Goal: Task Accomplishment & Management: Complete application form

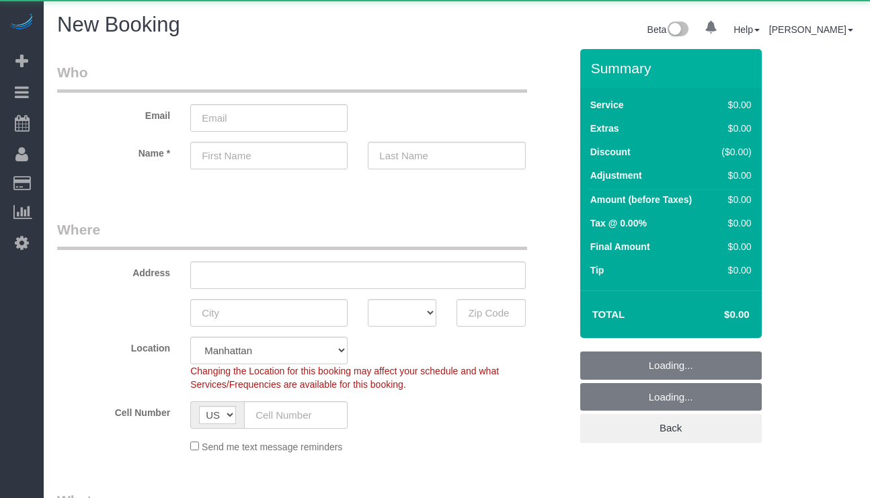
select select "number:89"
select select "number:90"
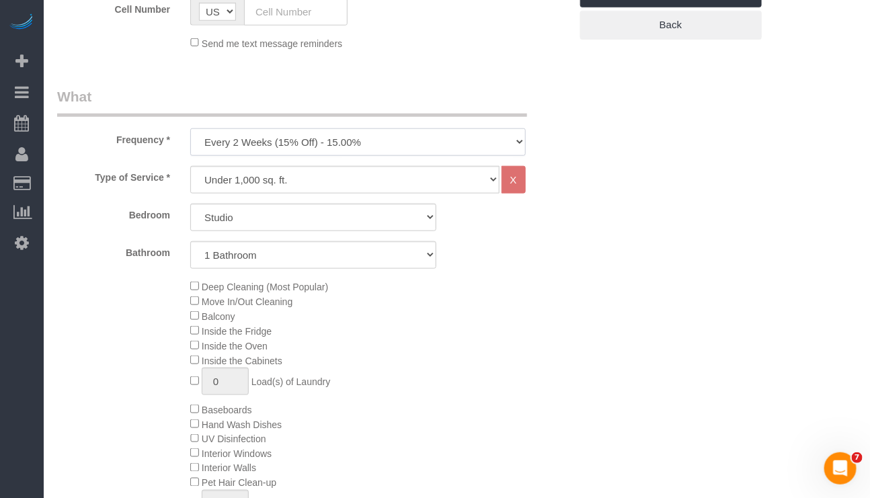
click at [418, 138] on select "One Time Weekly (20% Off) - 20.00% Every 2 Weeks (15% Off) - 15.00% Every 4 Wee…" at bounding box center [357, 142] width 335 height 28
select select "object:1465"
click at [190, 129] on select "One Time Weekly (20% Off) - 20.00% Every 2 Weeks (15% Off) - 15.00% Every 4 Wee…" at bounding box center [357, 142] width 335 height 28
click at [406, 175] on select "Under 1,000 sq. ft. 1,001 - 1,500 sq. ft. 1,500+ sq. ft. Custom Cleaning Office…" at bounding box center [344, 180] width 309 height 28
select select "342"
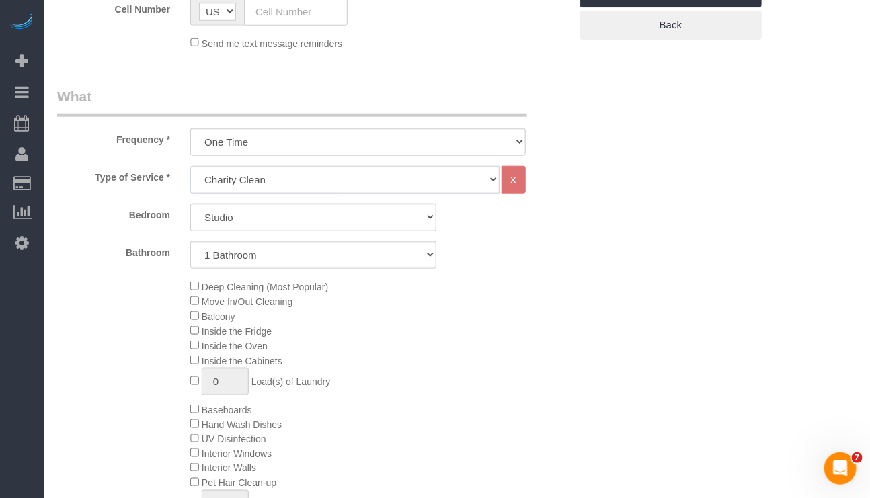
click at [190, 167] on select "Under 1,000 sq. ft. 1,001 - 1,500 sq. ft. 1,500+ sq. ft. Custom Cleaning Office…" at bounding box center [344, 180] width 309 height 28
select select "1"
select select "180"
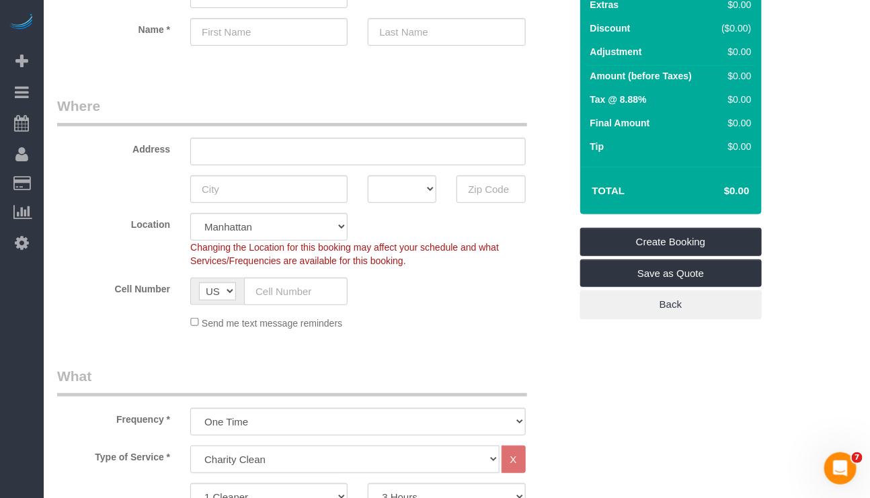
scroll to position [101, 0]
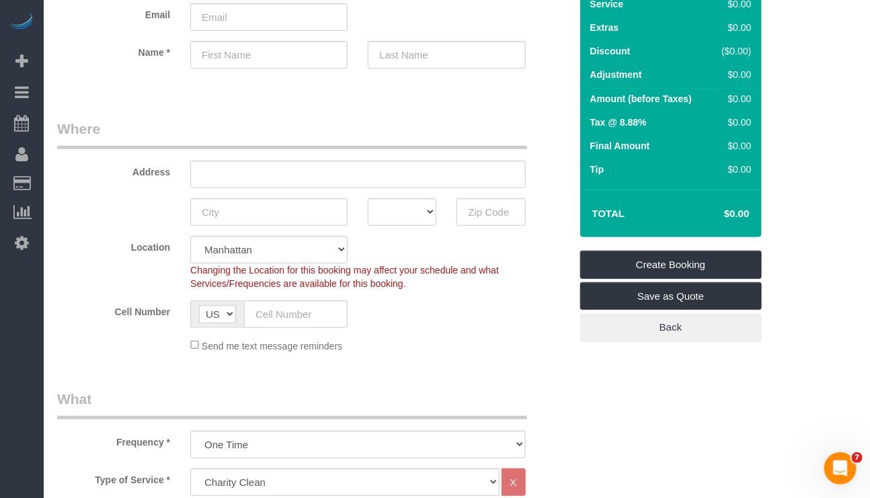
click at [410, 309] on div "Cell Number AF AL DZ AD AO AI AQ AG AR AM AW AU AT AZ BS BH BD BB BY BE BZ BJ B…" at bounding box center [313, 315] width 533 height 28
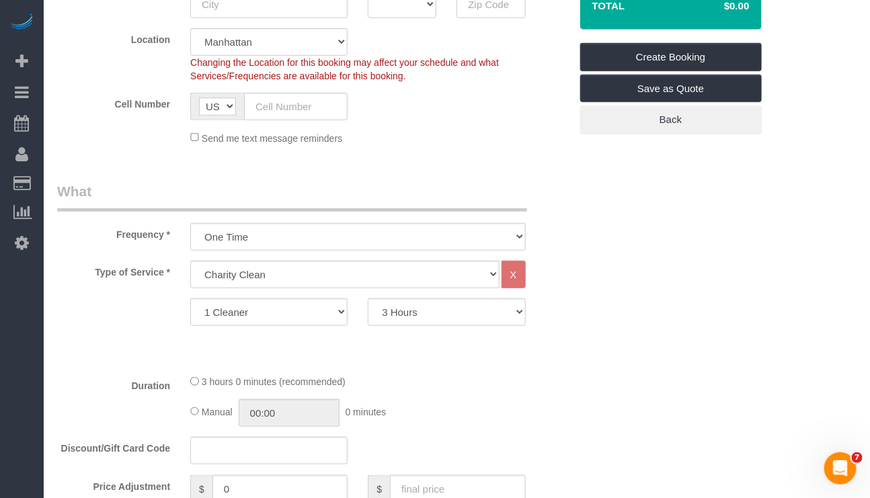
scroll to position [403, 0]
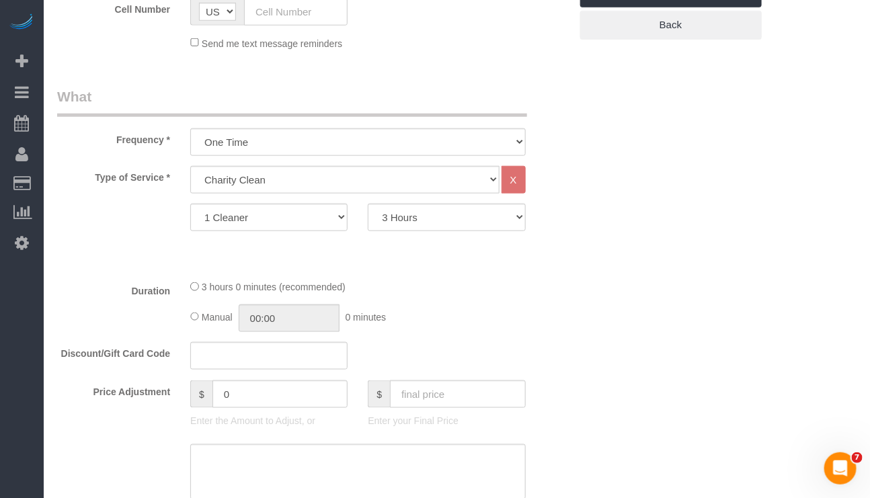
click at [452, 283] on div "3 hours 0 minutes (recommended)" at bounding box center [357, 287] width 335 height 15
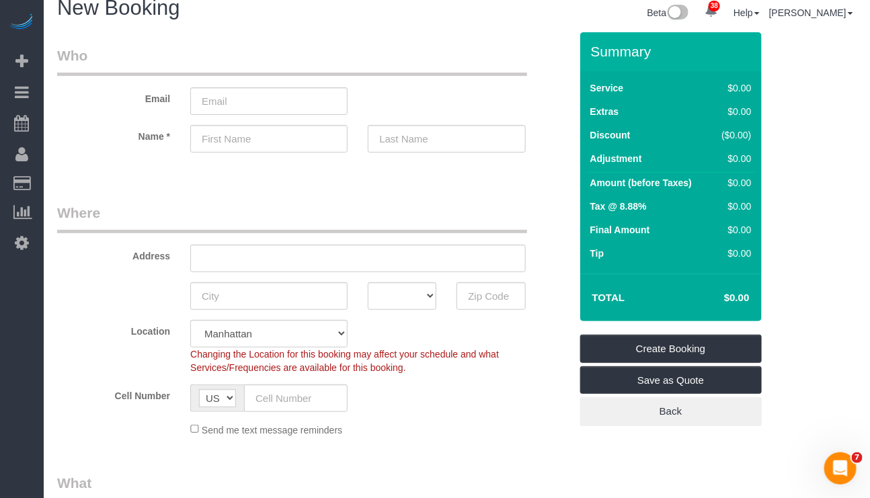
scroll to position [0, 0]
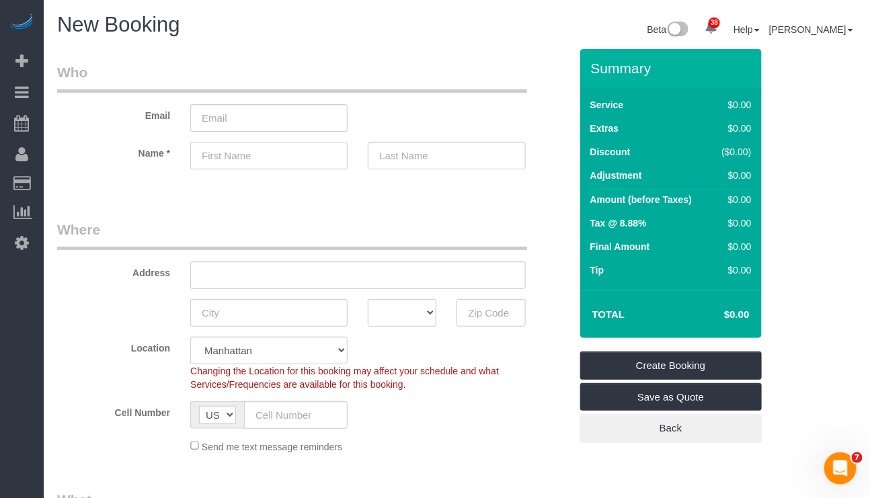
click at [242, 157] on input "text" at bounding box center [268, 156] width 157 height 28
paste input "Sylvia"
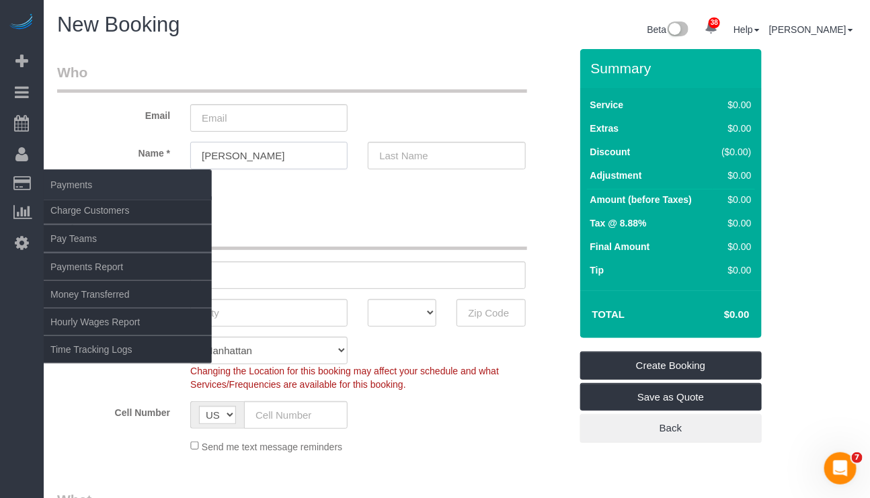
type input "Sylvia"
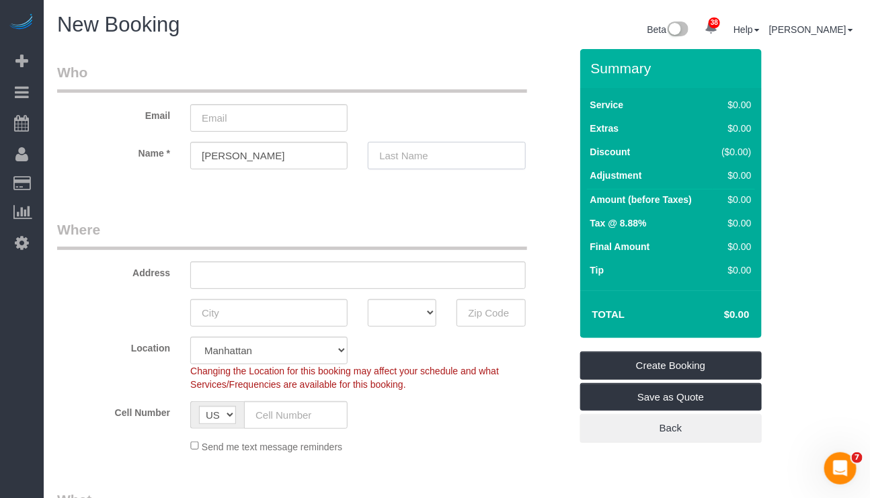
click at [400, 164] on input "text" at bounding box center [446, 156] width 157 height 28
paste input "Kahan"
type input "Kahan"
click at [315, 265] on input "text" at bounding box center [357, 276] width 335 height 28
paste input "1110 Caton Avenue Apt 17"
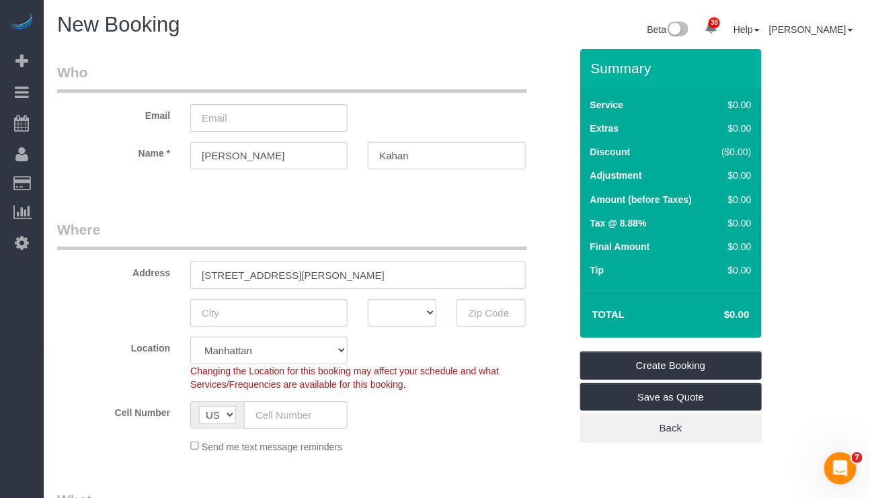
type input "1110 Caton Avenue Apt 17"
click at [281, 317] on input "text" at bounding box center [268, 313] width 157 height 28
paste input "Brooklyn"
type input "Brooklyn"
drag, startPoint x: 489, startPoint y: 313, endPoint x: 453, endPoint y: 313, distance: 36.3
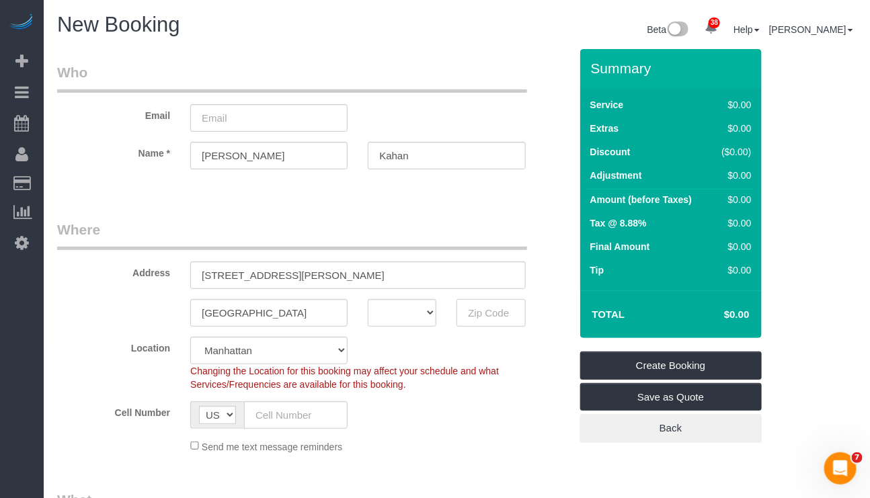
click at [489, 313] on input "text" at bounding box center [491, 313] width 69 height 28
paste input "11218"
type input "11218"
click at [422, 315] on select "AK AL AR AZ CA CO CT DC DE FL GA HI IA ID IL IN KS KY LA MA MD ME MI MN MO MS M…" at bounding box center [402, 313] width 69 height 28
select select "NY"
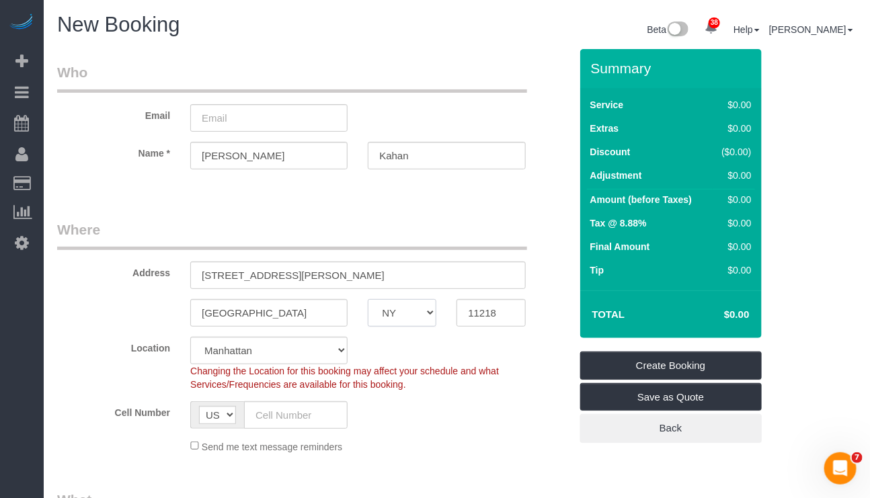
click at [368, 299] on select "AK AL AR AZ CA CO CT DC DE FL GA HI IA ID IL IN KS KY LA MA MD ME MI MN MO MS M…" at bounding box center [402, 313] width 69 height 28
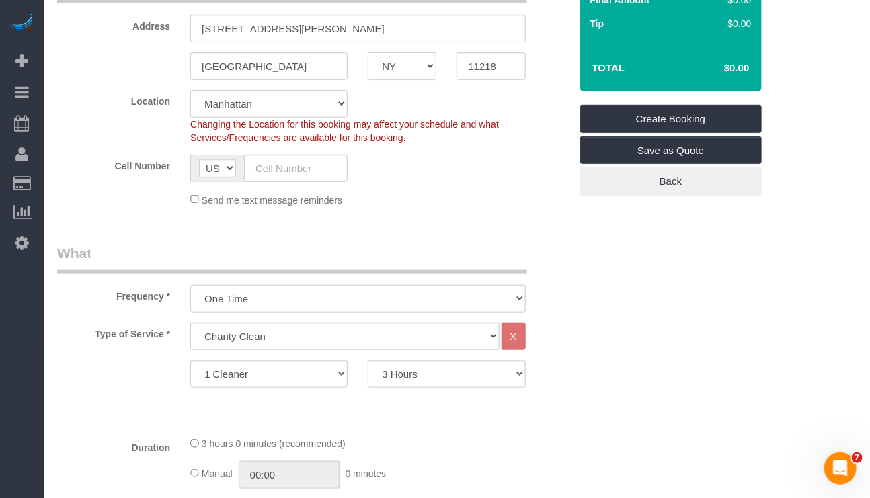
scroll to position [303, 0]
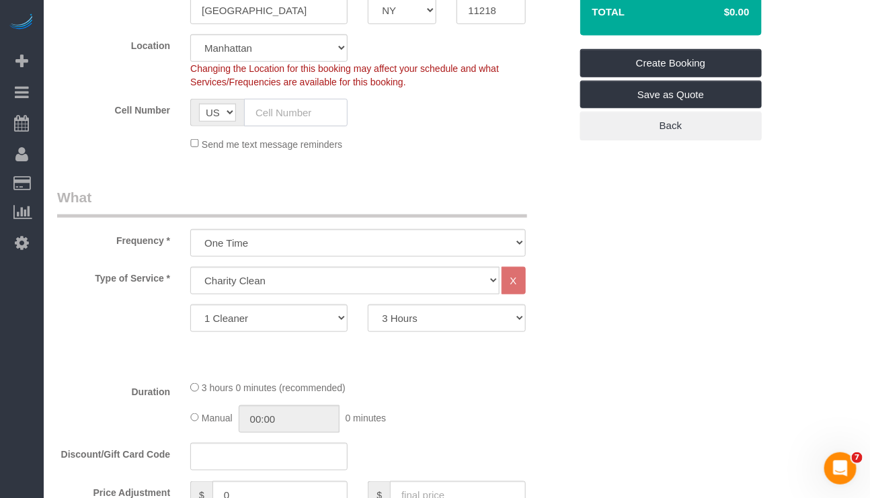
click at [276, 110] on input "text" at bounding box center [296, 113] width 104 height 28
paste input "(646) 659-1482"
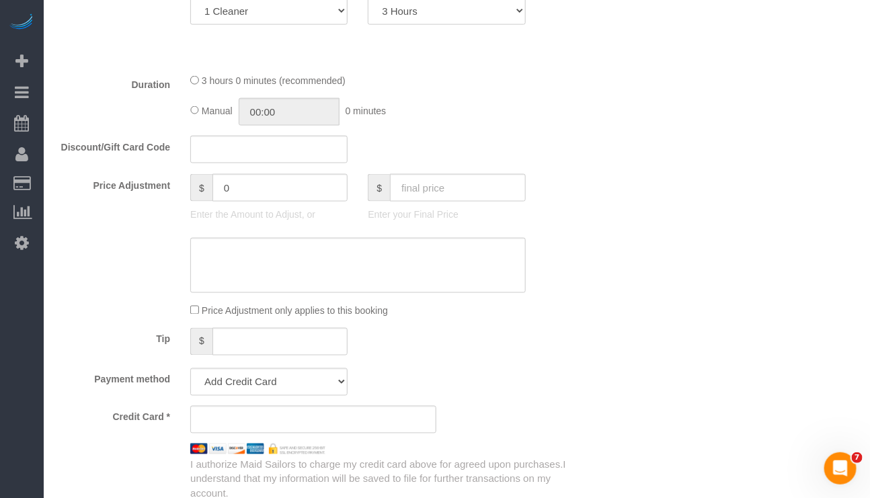
scroll to position [504, 0]
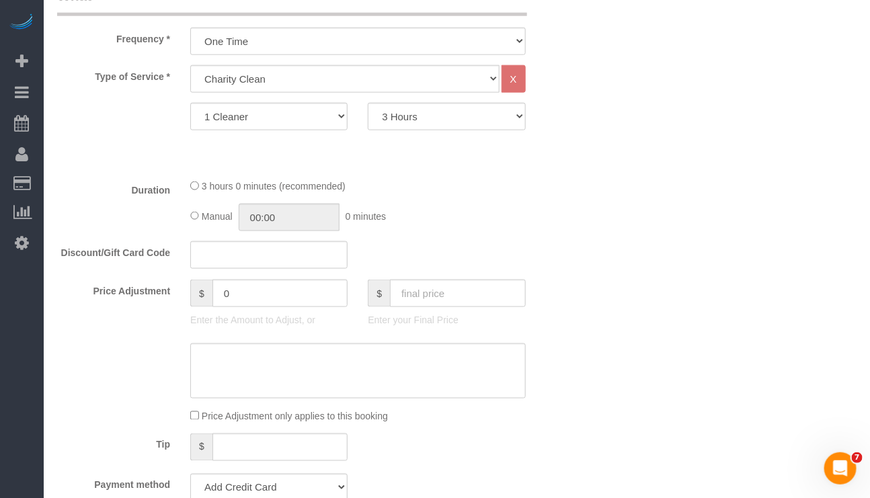
type input "(646) 659-1482"
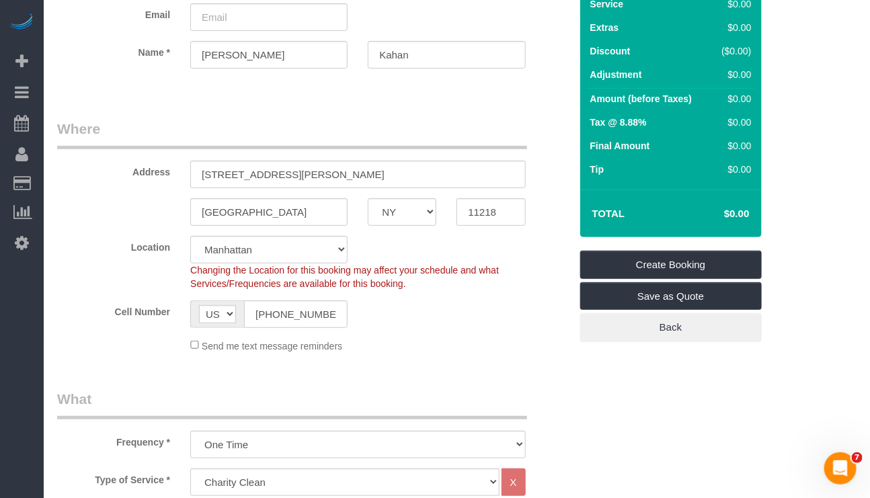
scroll to position [0, 0]
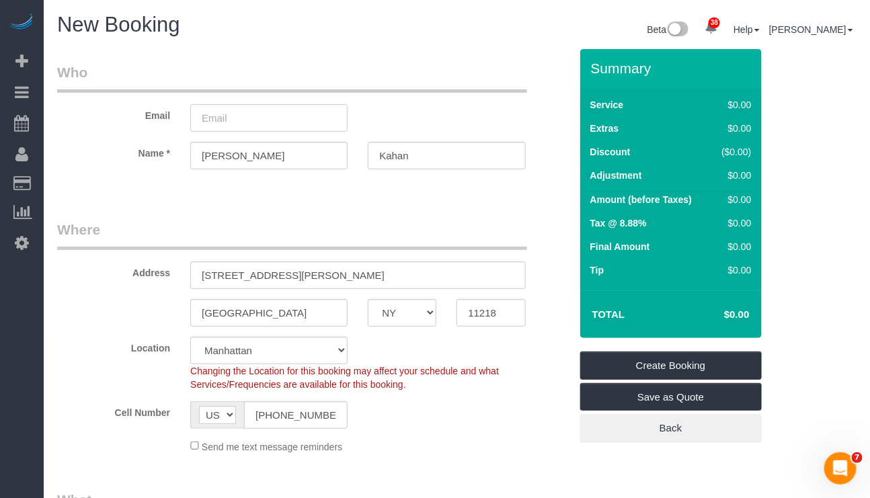
click at [238, 116] on input "email" at bounding box center [268, 118] width 157 height 28
paste input "skahanpf@aol.com"
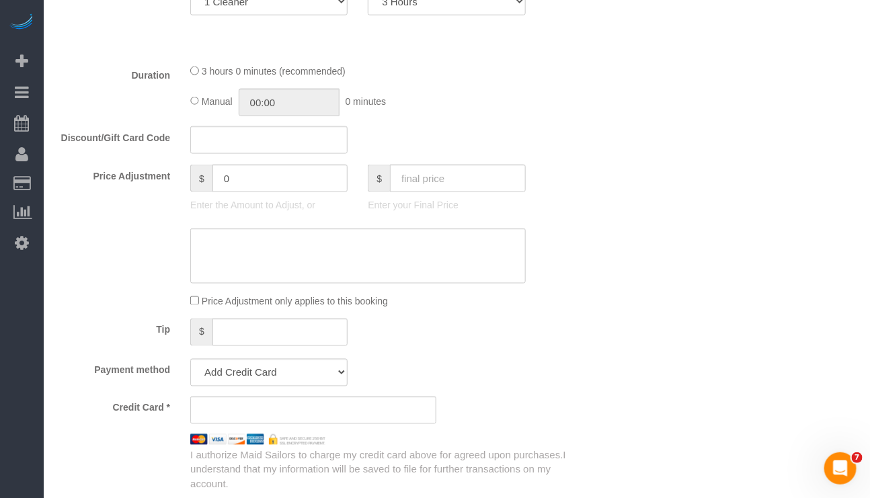
scroll to position [706, 0]
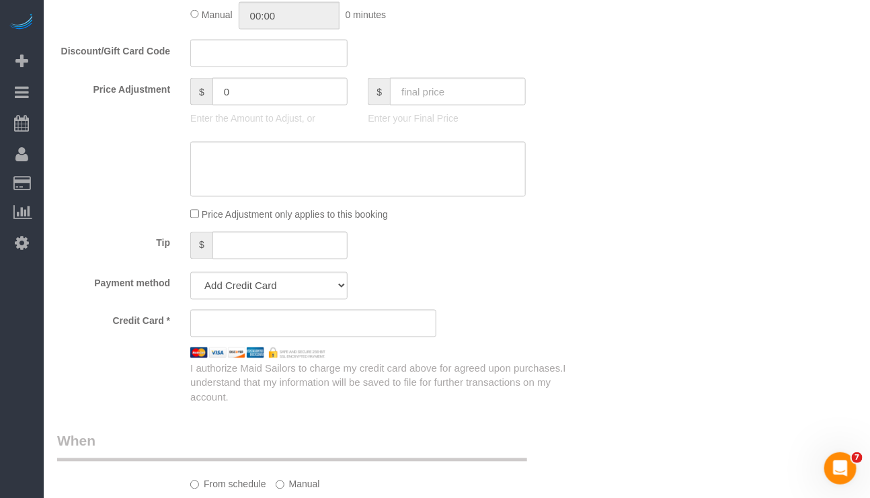
type input "skahanpf@aol.com"
click at [337, 289] on select "Add Credit Card Cash Check Paypal" at bounding box center [268, 286] width 157 height 28
select select "string:paypal"
click at [190, 276] on select "Add Credit Card Cash Check Paypal" at bounding box center [268, 286] width 157 height 28
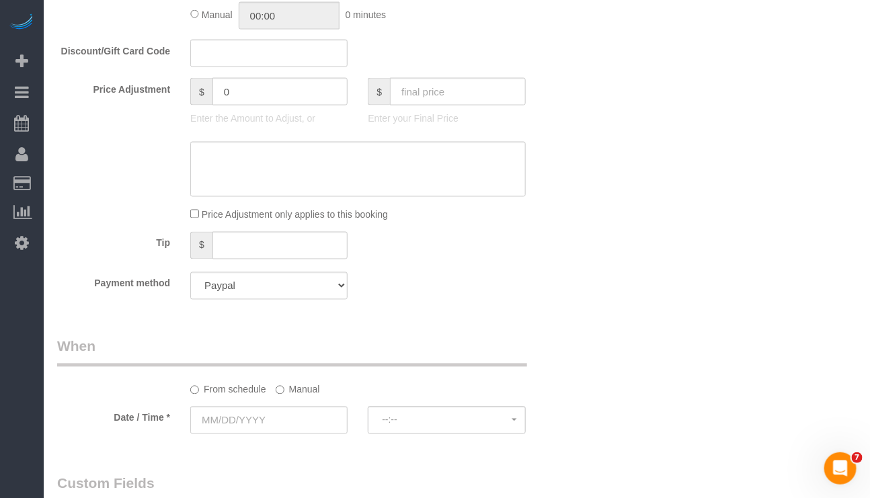
click at [444, 252] on div "Tip $" at bounding box center [313, 247] width 533 height 30
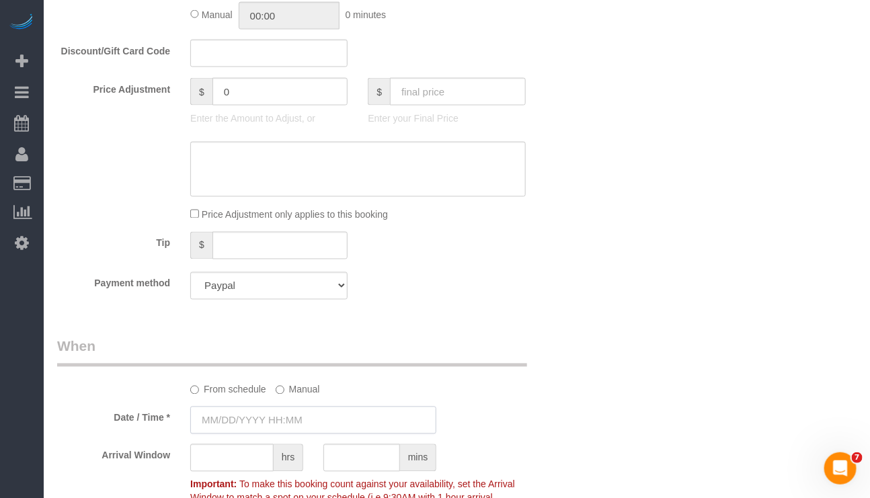
click at [278, 432] on input "text" at bounding box center [313, 421] width 246 height 28
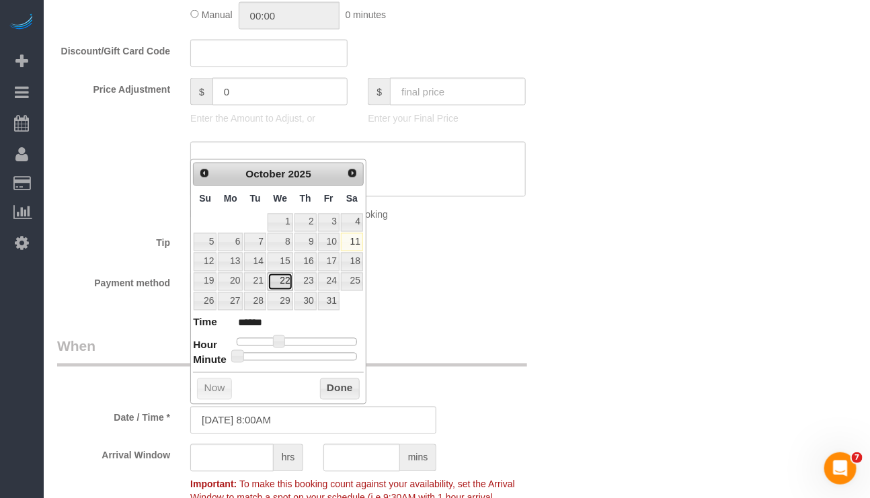
click at [279, 284] on link "22" at bounding box center [281, 282] width 26 height 18
type input "10/22/2025 9:00AM"
type input "******"
type input "10/22/2025 10:00AM"
type input "*******"
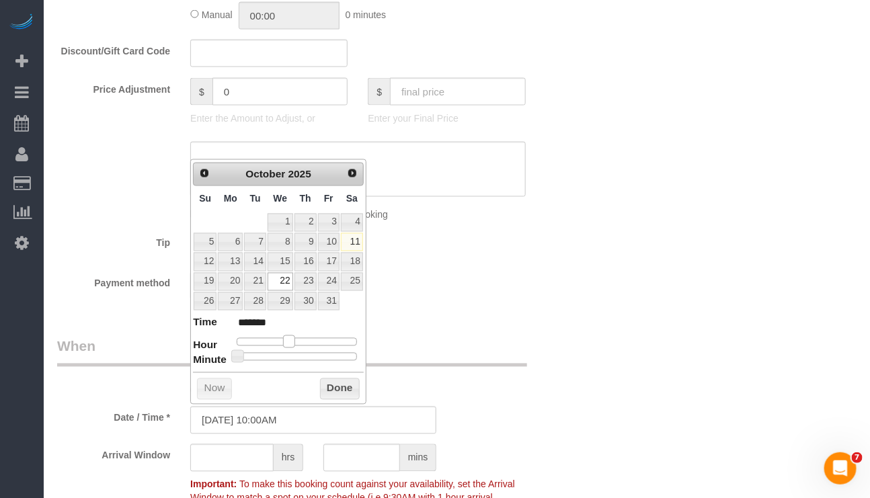
type input "10/22/2025 11:00AM"
type input "*******"
drag, startPoint x: 278, startPoint y: 343, endPoint x: 292, endPoint y: 348, distance: 14.9
click at [292, 348] on span at bounding box center [294, 342] width 12 height 12
click at [329, 393] on button "Done" at bounding box center [340, 390] width 40 height 22
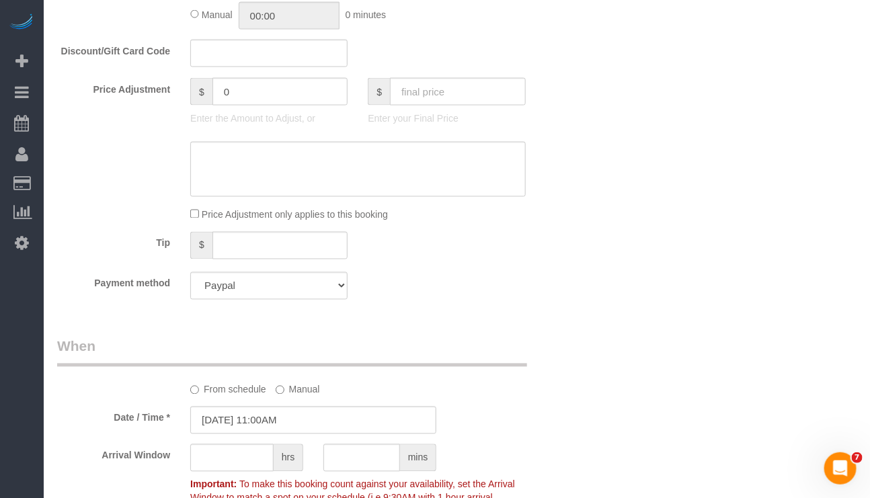
click at [483, 335] on div "Who Email skahanpf@aol.com Name * Sylvia Kahan Where Address 1110 Caton Avenue …" at bounding box center [313, 294] width 533 height 1902
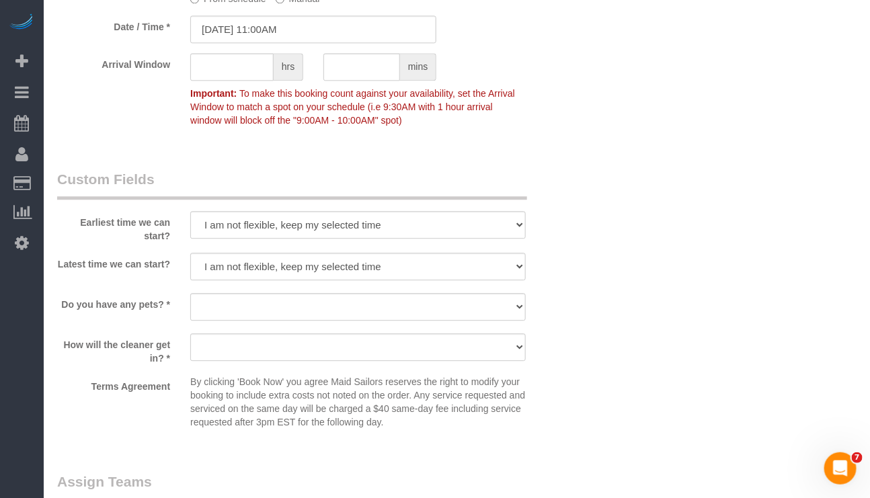
scroll to position [1109, 0]
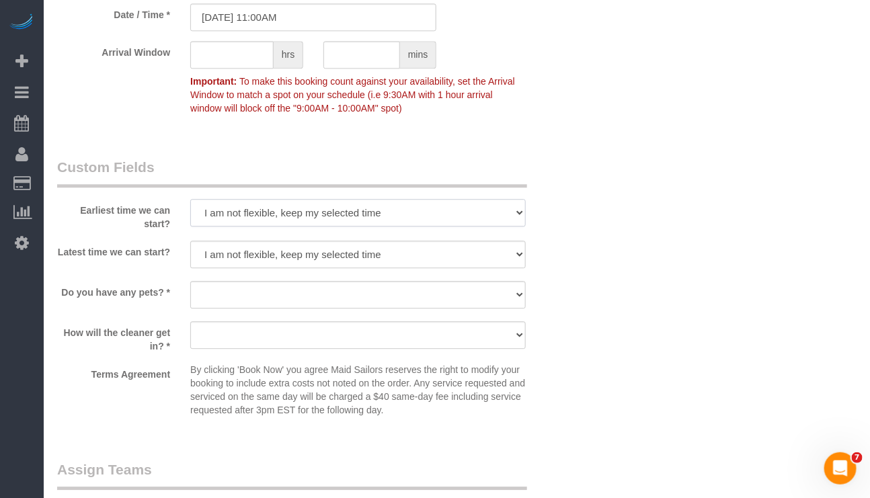
click at [513, 212] on select "I am not flexible, keep my selected time 8:00 AM 9:00 AM 10:00 AM 11:00 AM 12:0…" at bounding box center [357, 213] width 335 height 28
select select "number:59"
click at [190, 202] on select "I am not flexible, keep my selected time 8:00 AM 9:00 AM 10:00 AM 11:00 AM 12:0…" at bounding box center [357, 213] width 335 height 28
click at [412, 299] on select "Dog Cat None" at bounding box center [357, 295] width 335 height 28
select select "number:15"
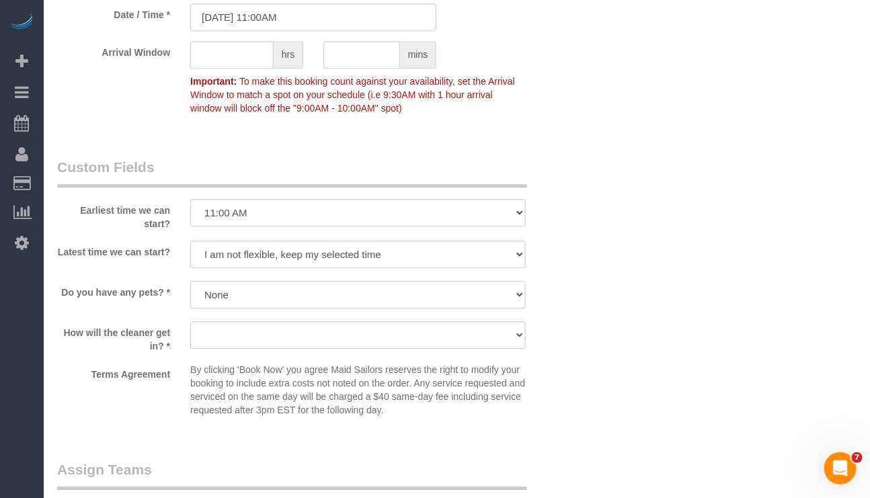
click at [190, 284] on select "Dog Cat None" at bounding box center [357, 295] width 335 height 28
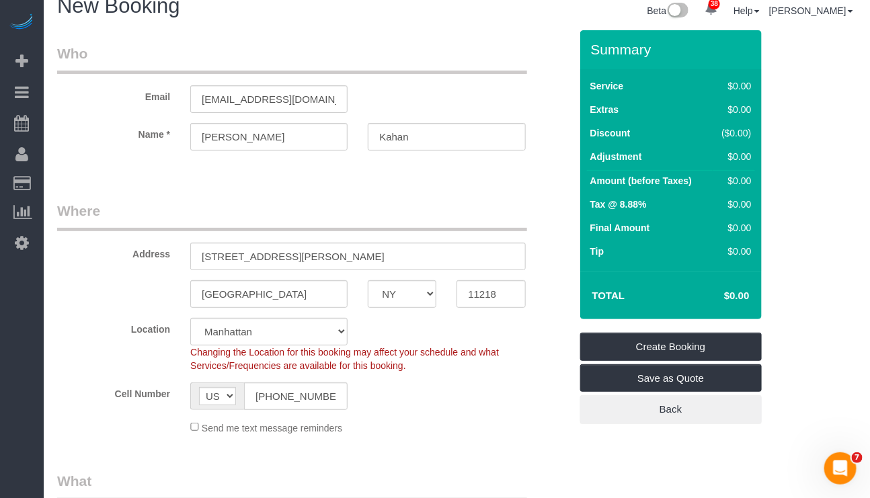
scroll to position [0, 0]
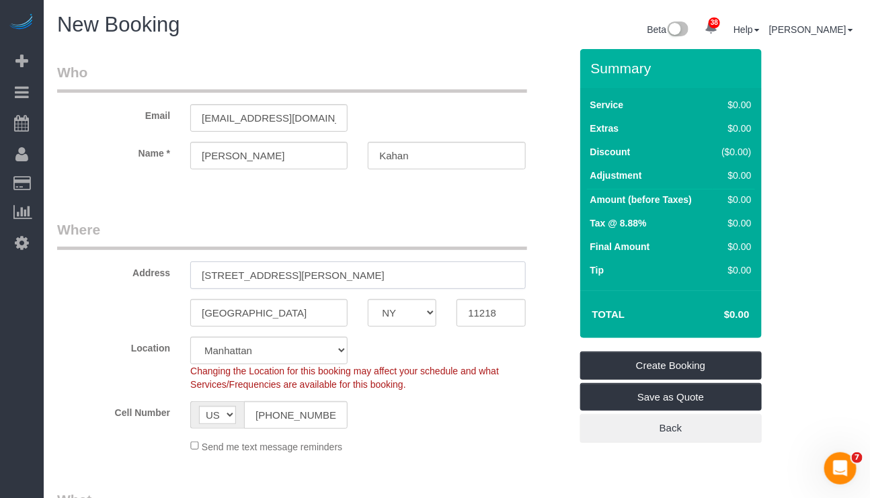
click at [346, 277] on input "1110 Caton Avenue Apt 17" at bounding box center [357, 276] width 335 height 28
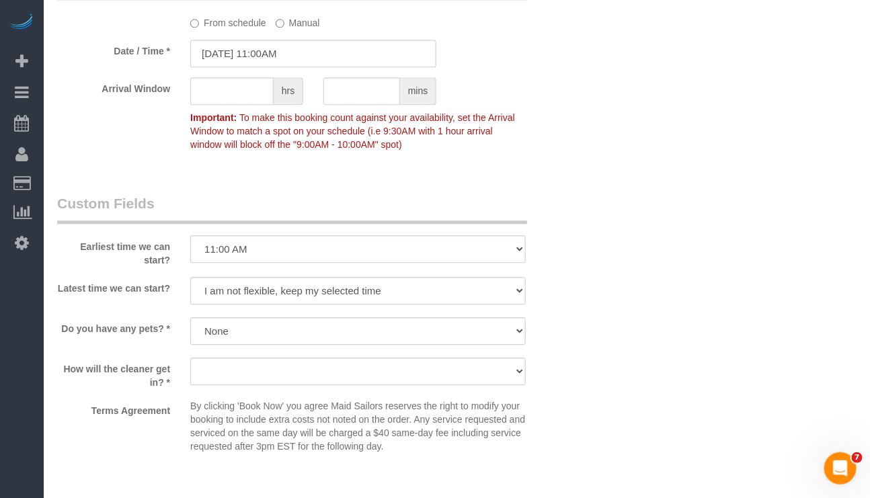
scroll to position [1109, 0]
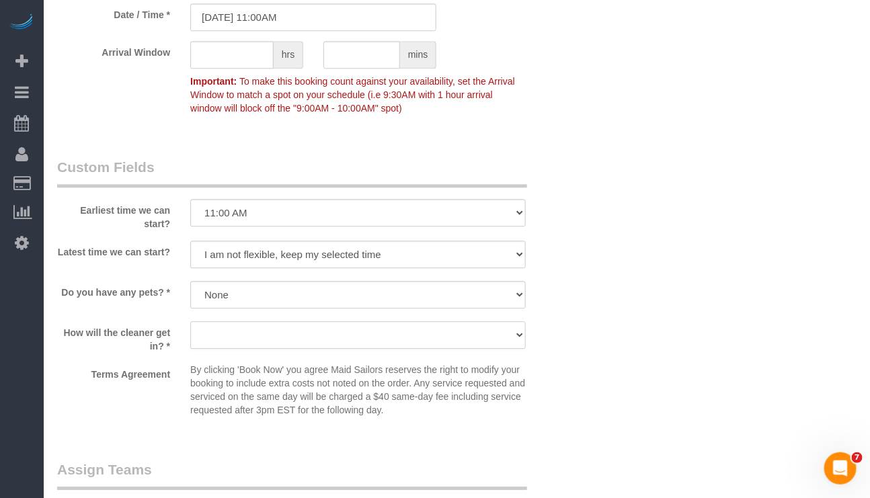
click at [331, 342] on select "We'll let you in. Doorman/Front Desk has the key. Other (Provide details)" at bounding box center [357, 335] width 335 height 28
select select "number:5"
click at [190, 325] on select "We'll let you in. Doorman/Front Desk has the key. Other (Provide details)" at bounding box center [357, 335] width 335 height 28
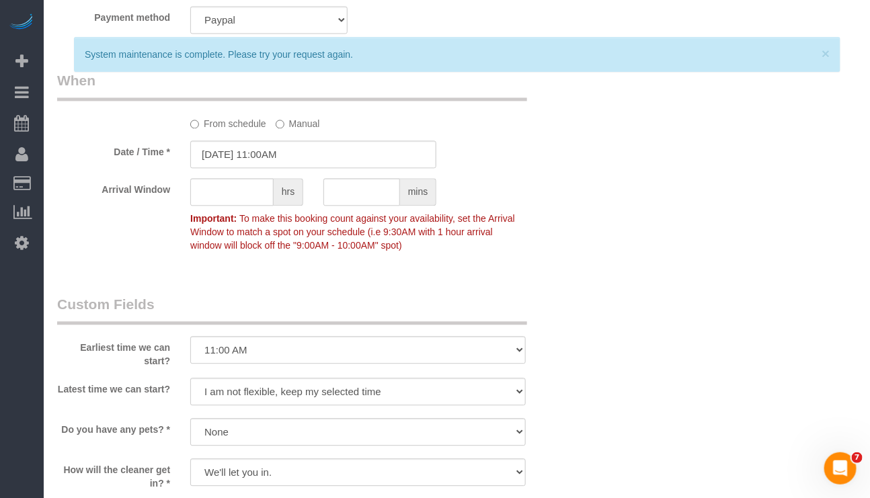
scroll to position [1009, 0]
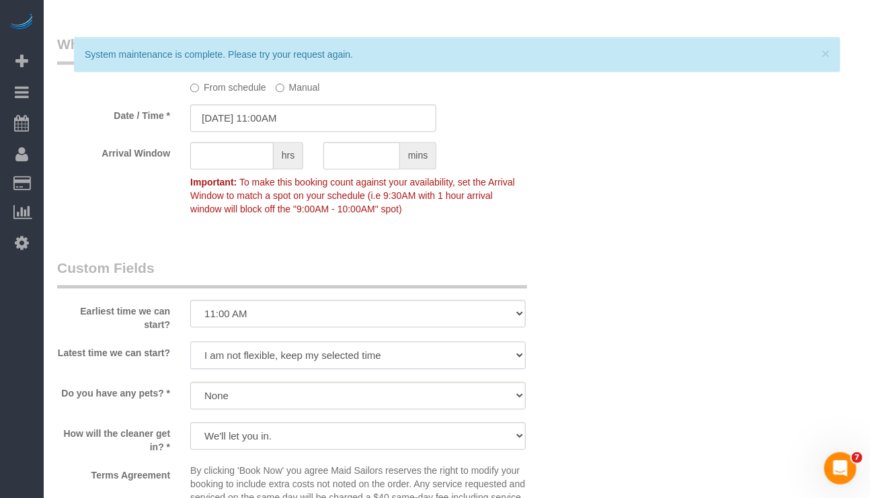
click at [374, 359] on select "I am not flexible, keep my selected time 8:00 AM 9:00 AM 10:00 AM 11:00 AM 12:0…" at bounding box center [357, 356] width 335 height 28
select select "number:77"
click at [190, 345] on select "I am not flexible, keep my selected time 8:00 AM 9:00 AM 10:00 AM 11:00 AM 12:0…" at bounding box center [357, 356] width 335 height 28
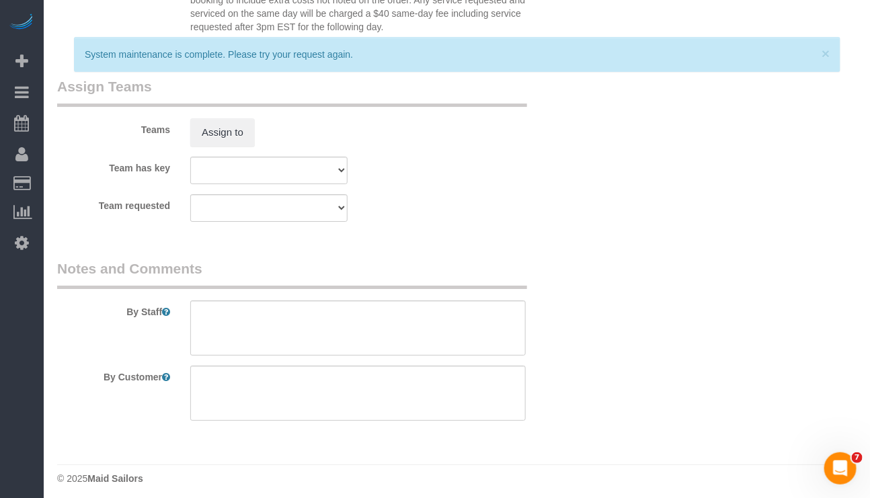
scroll to position [1503, 0]
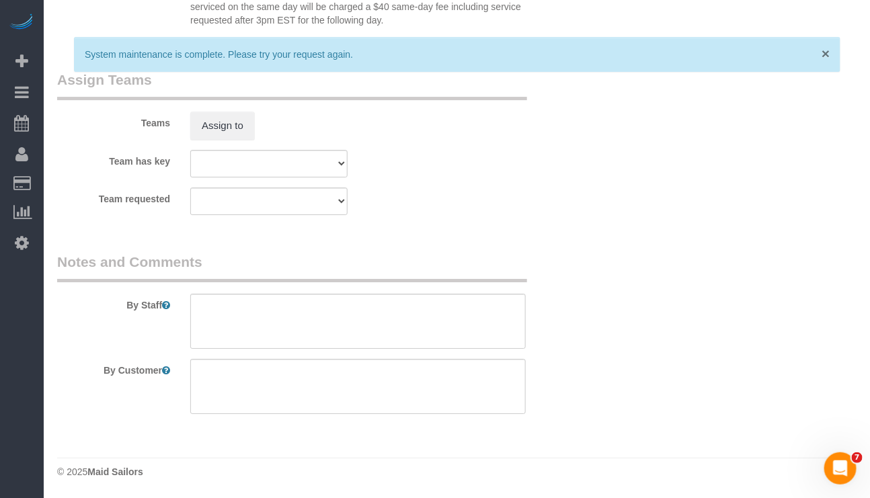
click at [825, 51] on span "×" at bounding box center [826, 53] width 8 height 15
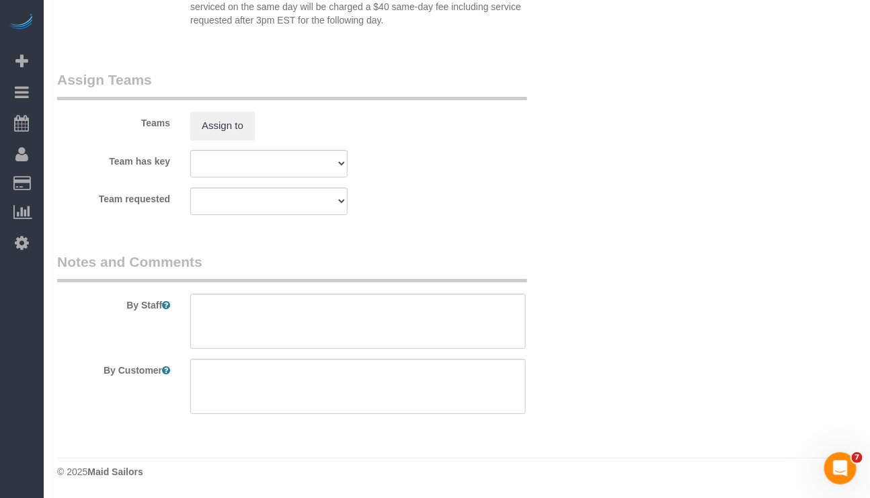
click at [440, 169] on div "Team has key 000- Donna Mercado 000 - Partnerships 000 - TEAM JOB 0 - Alioune S…" at bounding box center [313, 164] width 533 height 28
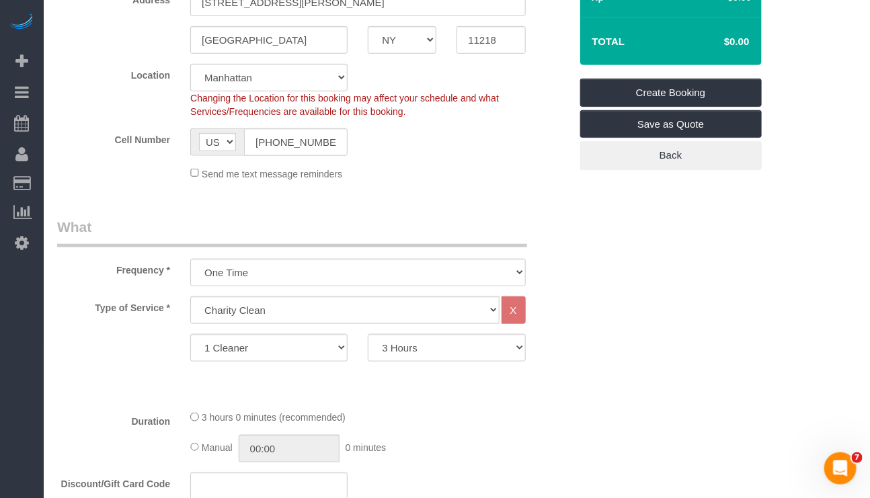
scroll to position [293, 0]
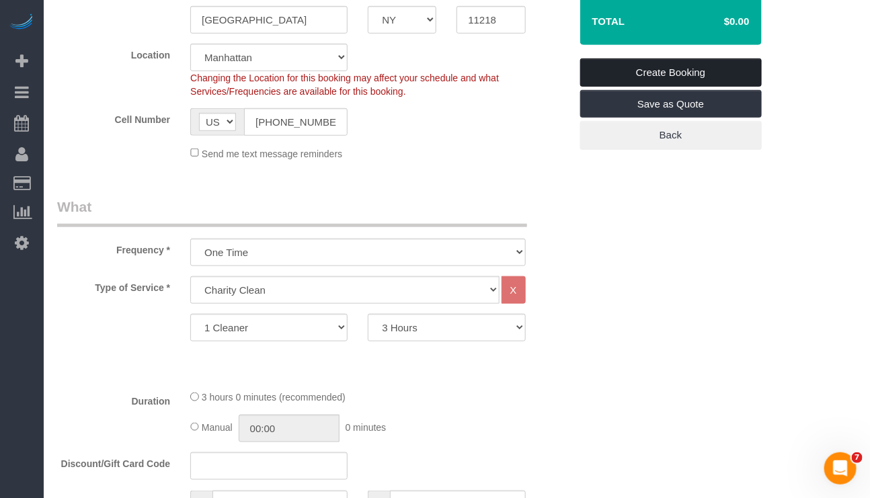
click at [656, 73] on link "Create Booking" at bounding box center [671, 72] width 182 height 28
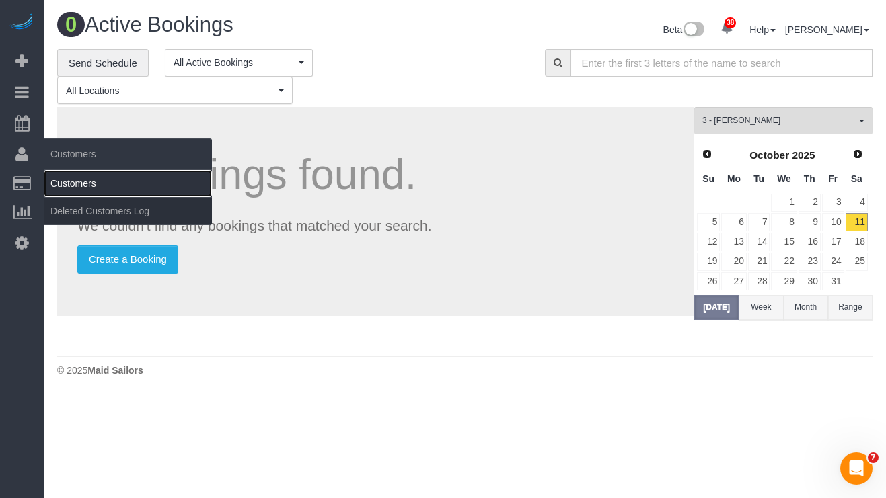
click at [91, 182] on link "Customers" at bounding box center [128, 183] width 168 height 27
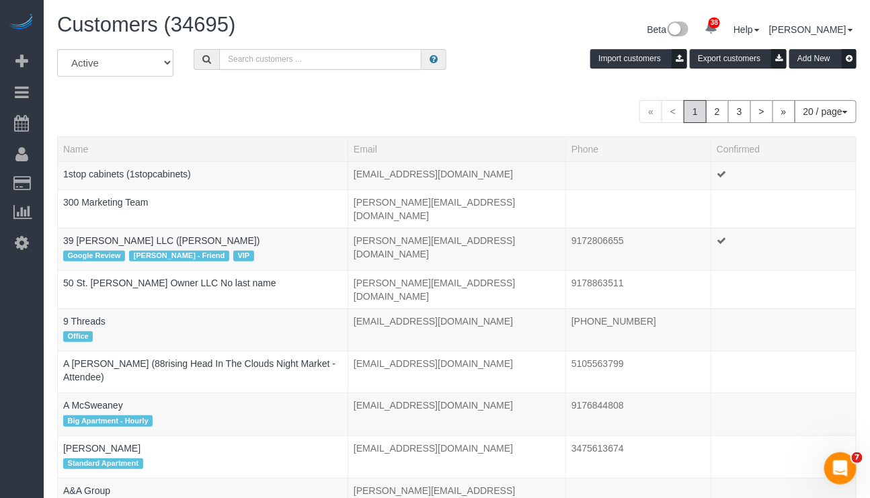
click at [295, 53] on input "text" at bounding box center [320, 59] width 202 height 21
click at [253, 65] on input "text" at bounding box center [320, 59] width 202 height 21
paste input "Sylvia Kahan"
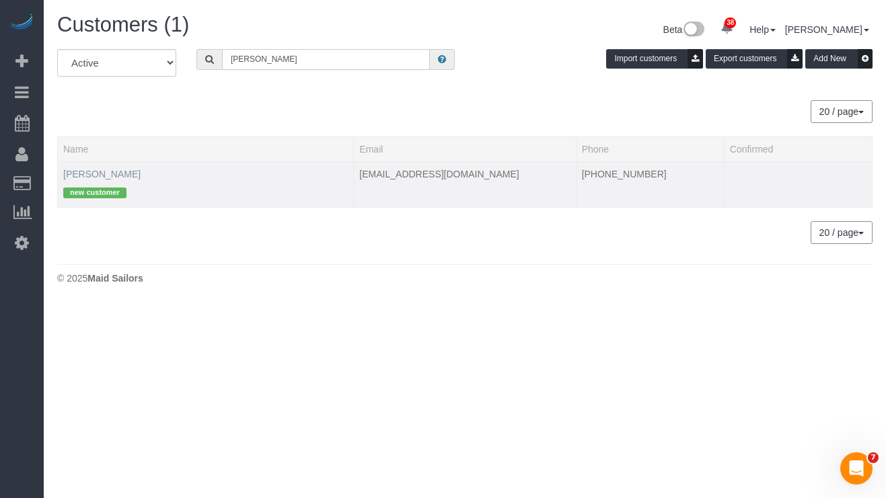
type input "Sylvia Kahan"
click at [109, 174] on link "Sylvia Kahan" at bounding box center [101, 174] width 77 height 11
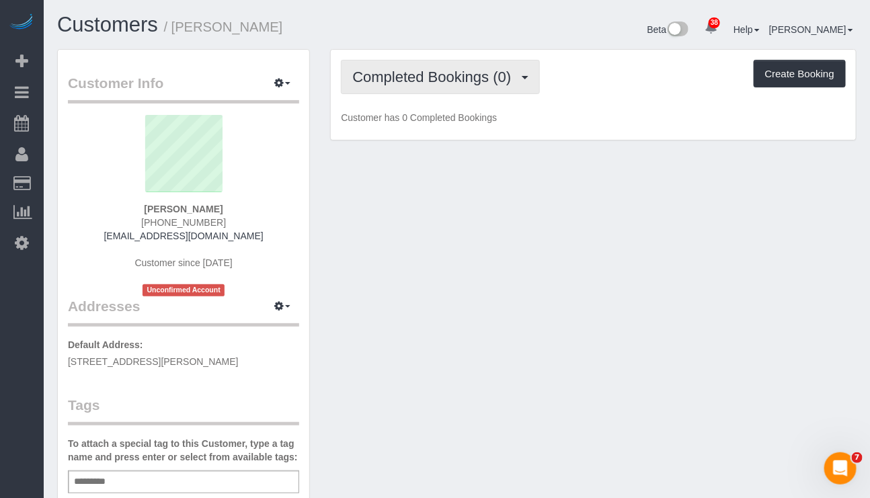
click at [474, 79] on span "Completed Bookings (0)" at bounding box center [434, 77] width 165 height 17
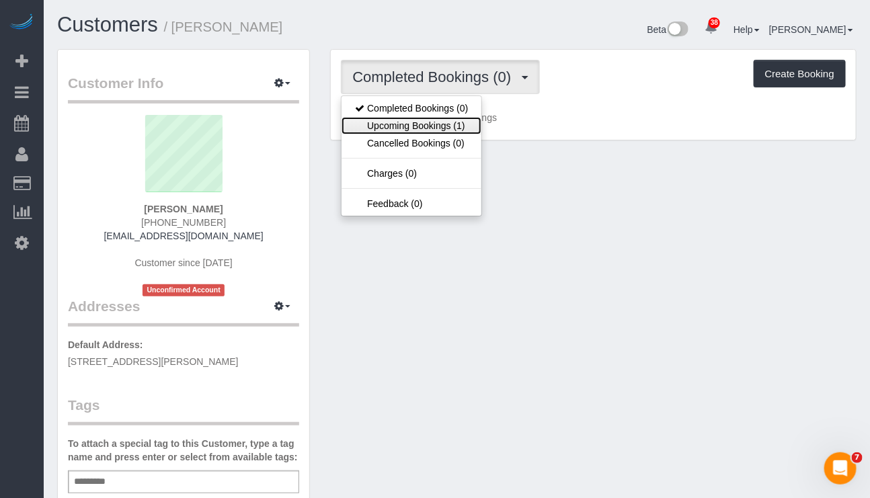
click at [438, 124] on link "Upcoming Bookings (1)" at bounding box center [412, 125] width 140 height 17
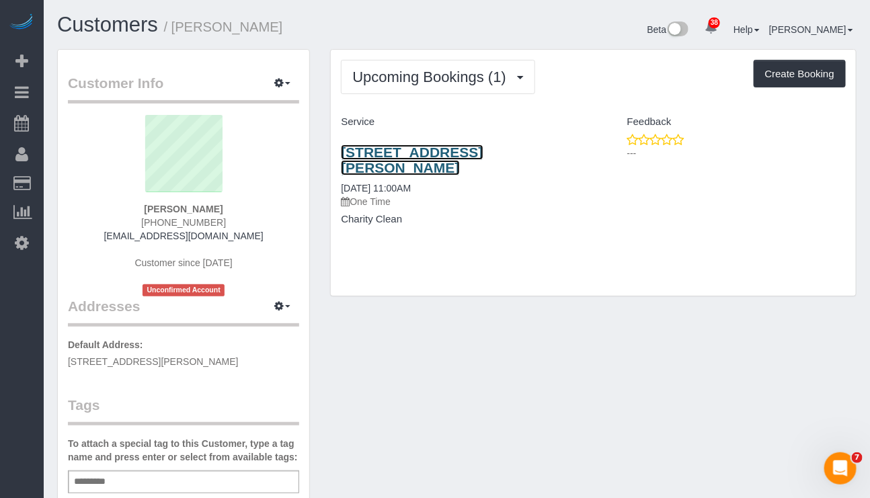
click at [430, 158] on link "1110 Caton Avenue Apt 17, Brooklyn, NY 11218" at bounding box center [412, 160] width 142 height 31
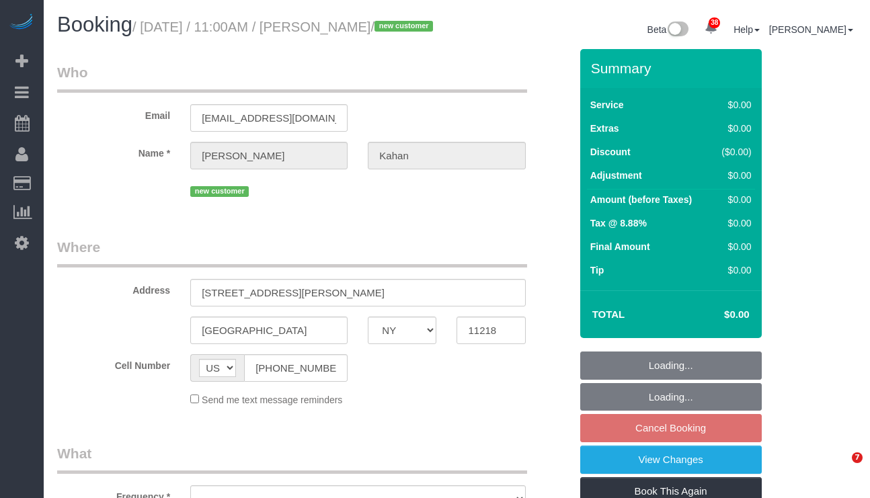
select select "NY"
select select "object:793"
select select "number:59"
select select "number:77"
select select "number:15"
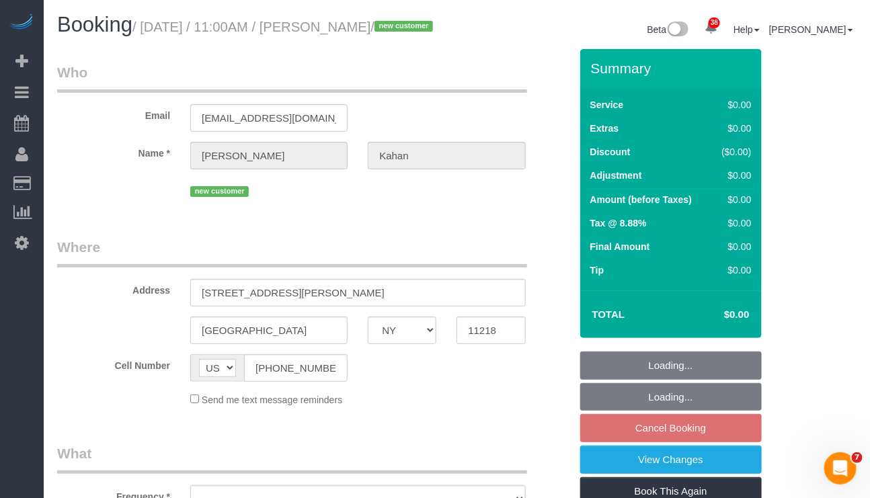
select select "number:5"
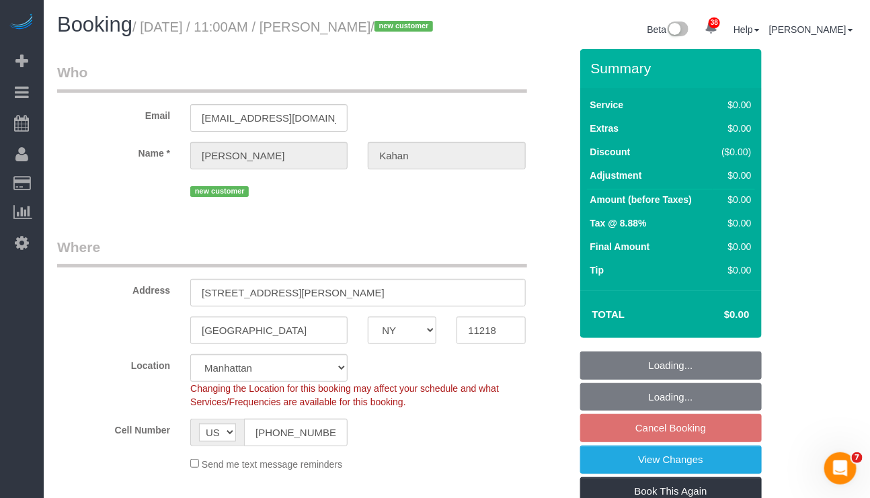
select select "object:944"
select select "spot4"
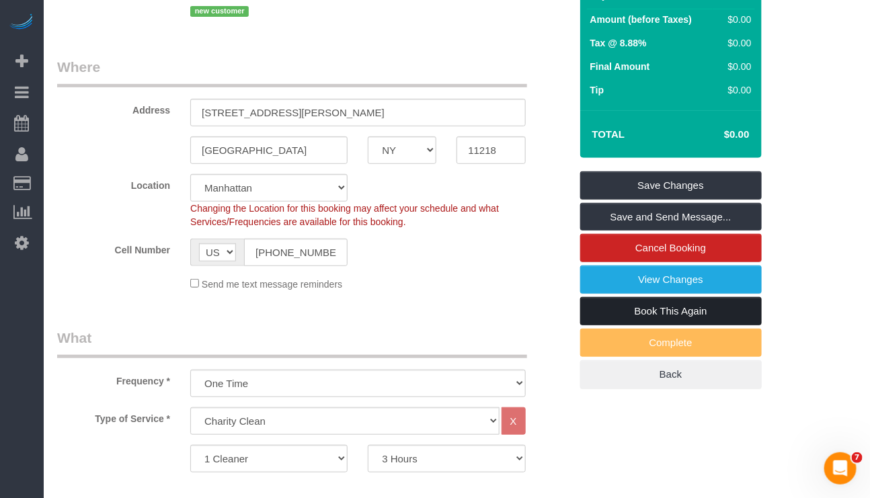
scroll to position [202, 0]
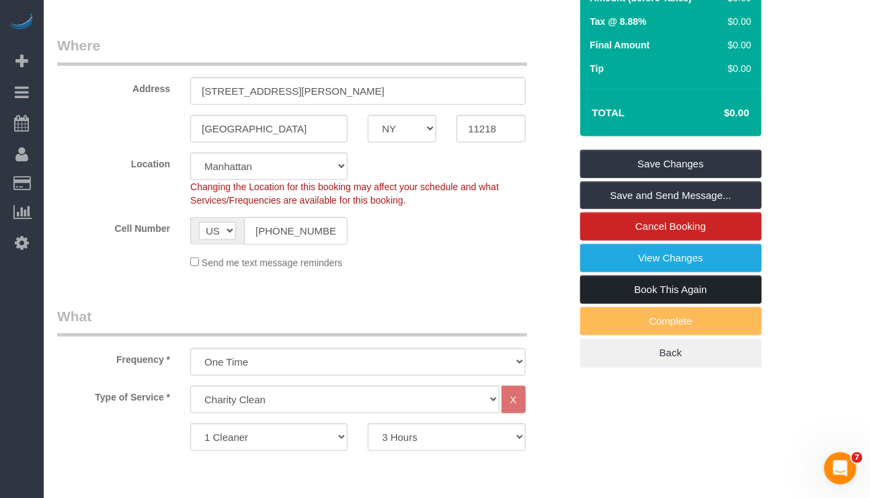
click at [640, 304] on link "Book This Again" at bounding box center [671, 290] width 182 height 28
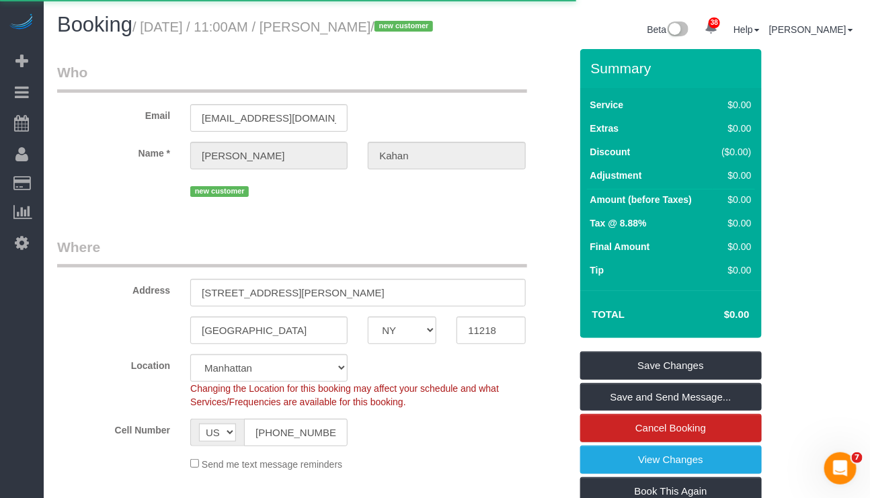
select select "NY"
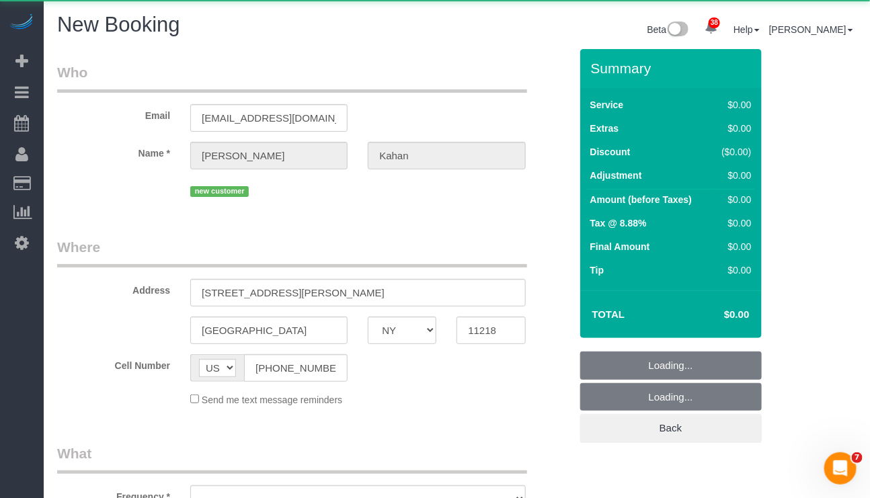
select select "string:stripe"
select select "object:2254"
select select "number:59"
select select "number:77"
select select "number:15"
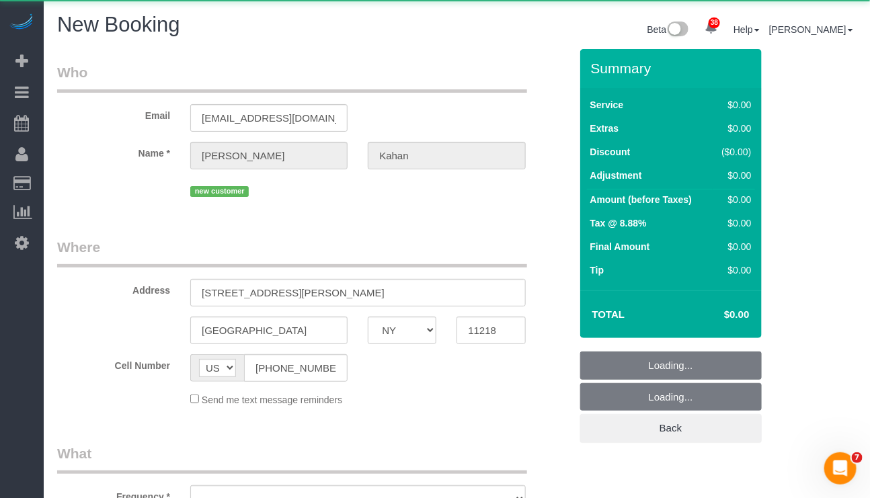
select select "number:5"
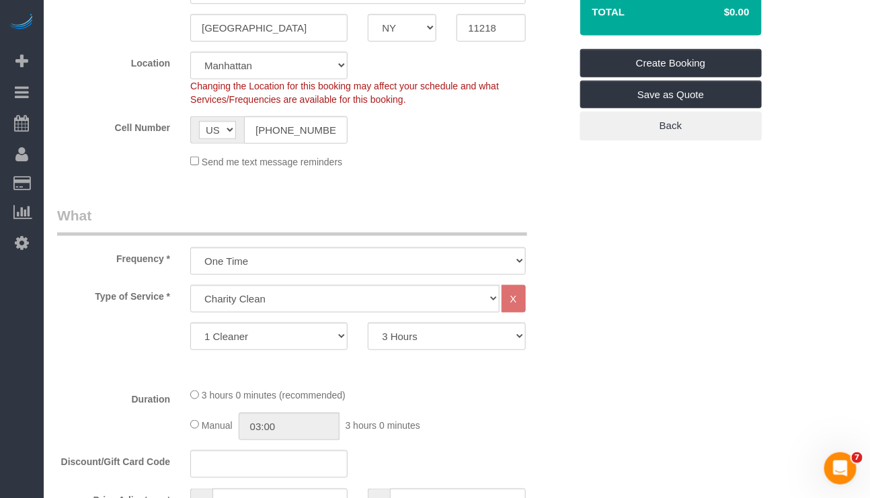
select select "object:2723"
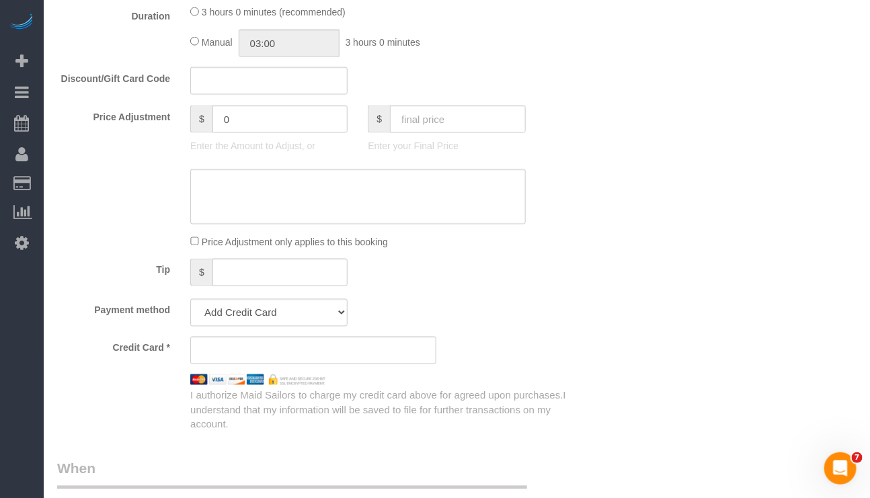
scroll to position [807, 0]
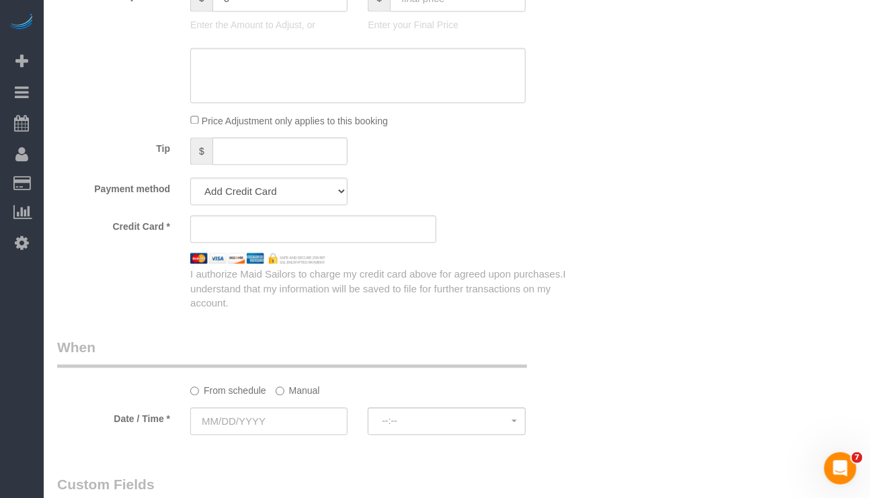
click at [274, 394] on div "From schedule Manual" at bounding box center [357, 389] width 355 height 18
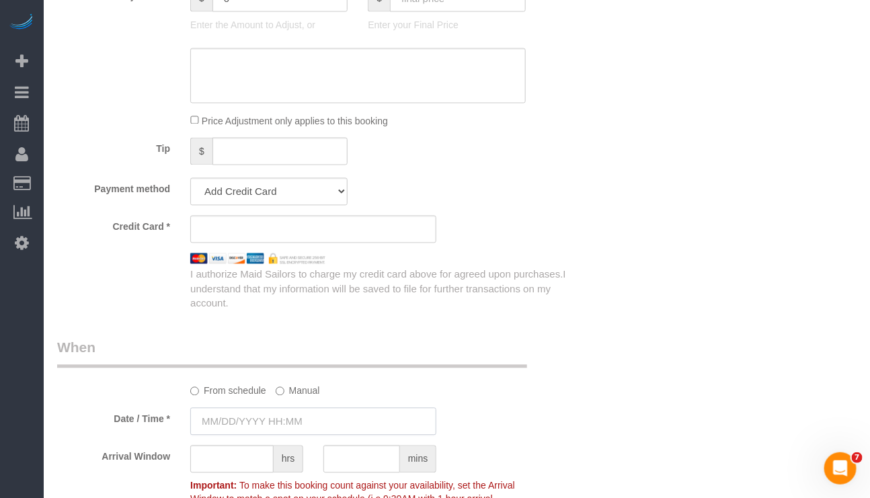
click at [295, 428] on input "text" at bounding box center [313, 422] width 246 height 28
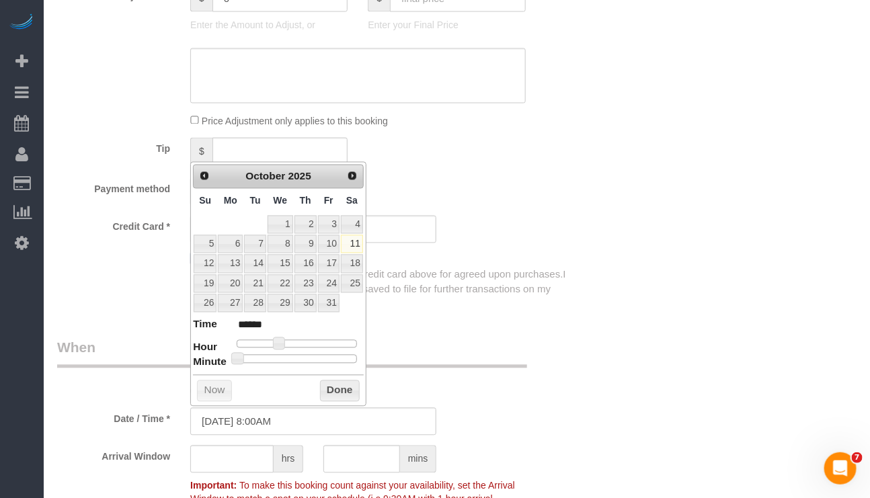
click at [342, 184] on div "Prev Next October 2025" at bounding box center [278, 177] width 171 height 24
click at [349, 178] on span "Next" at bounding box center [353, 175] width 11 height 11
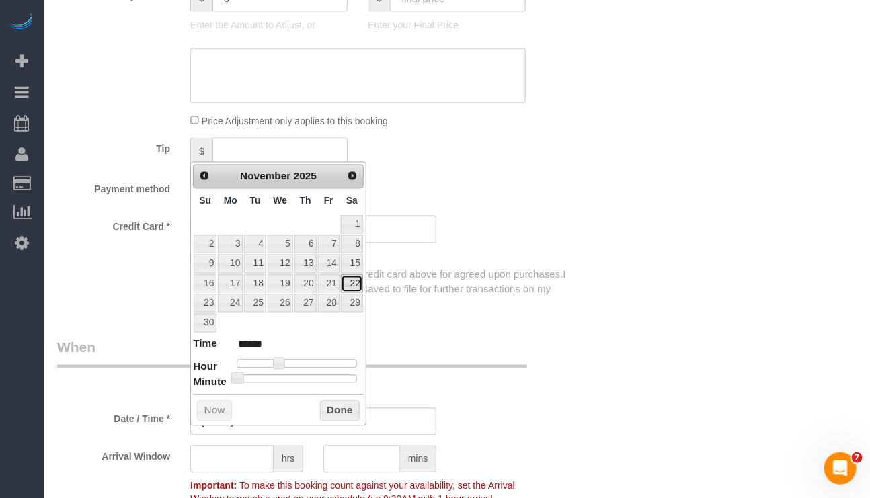
click at [352, 286] on link "22" at bounding box center [352, 284] width 22 height 18
type input "11/22/2025 7:00AM"
type input "******"
type input "11/22/2025 8:00AM"
type input "******"
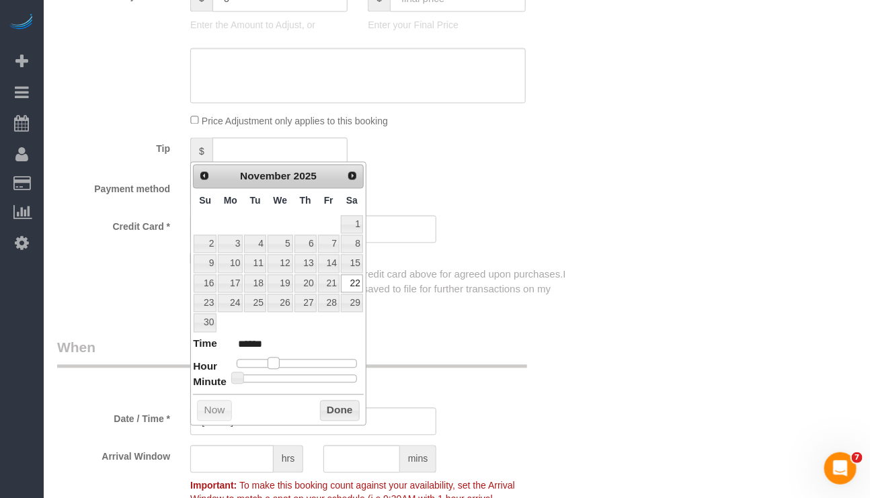
type input "11/22/2025 9:00AM"
type input "******"
type input "11/22/2025 10:00AM"
type input "*******"
type input "11/22/2025 11:00AM"
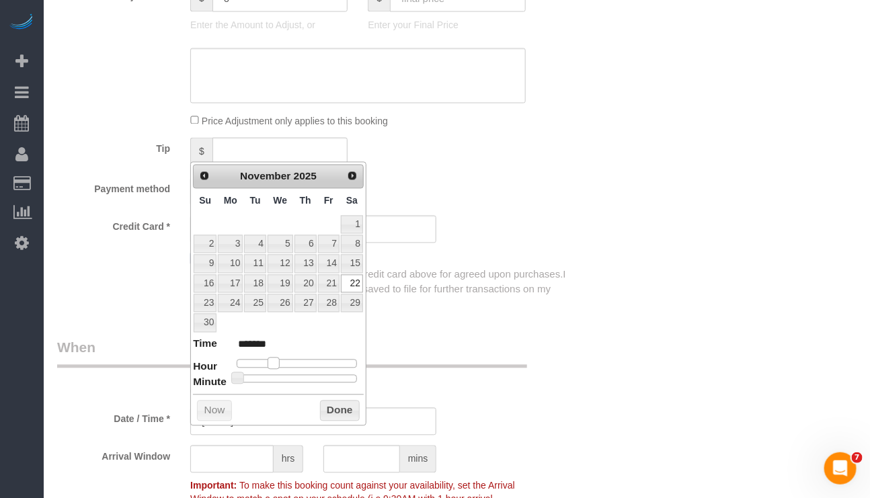
type input "*******"
drag, startPoint x: 278, startPoint y: 365, endPoint x: 295, endPoint y: 363, distance: 16.9
click at [295, 363] on span at bounding box center [294, 364] width 12 height 12
click at [351, 420] on button "Done" at bounding box center [340, 412] width 40 height 22
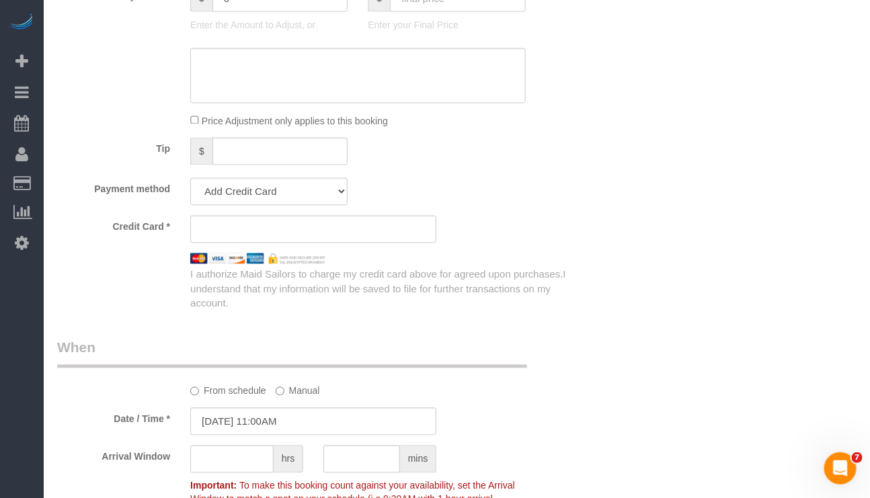
click at [506, 351] on legend "When" at bounding box center [292, 353] width 470 height 30
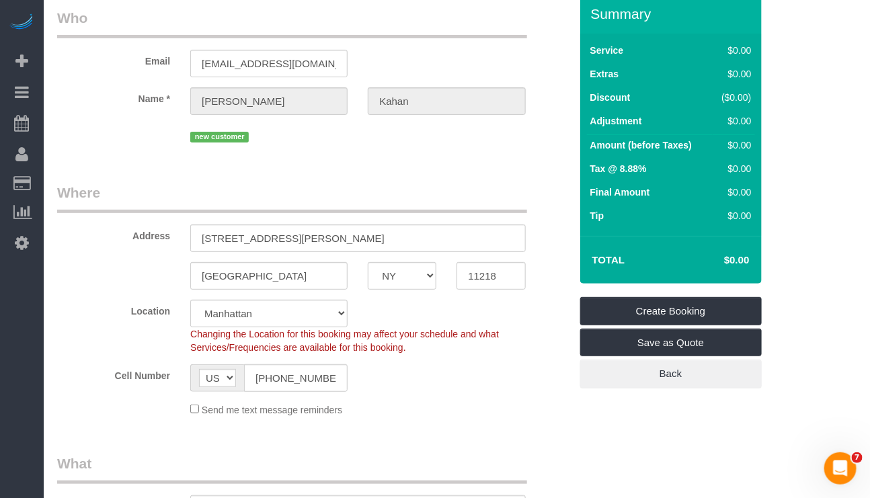
scroll to position [0, 0]
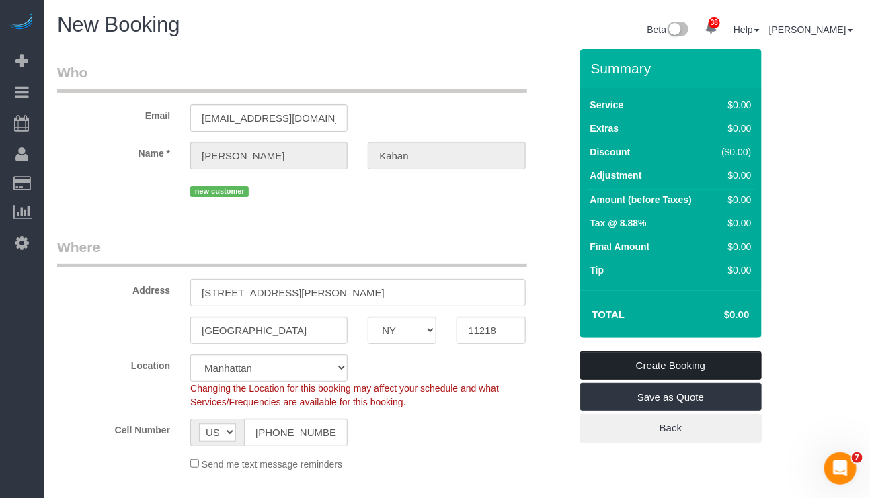
click at [625, 366] on link "Create Booking" at bounding box center [671, 366] width 182 height 28
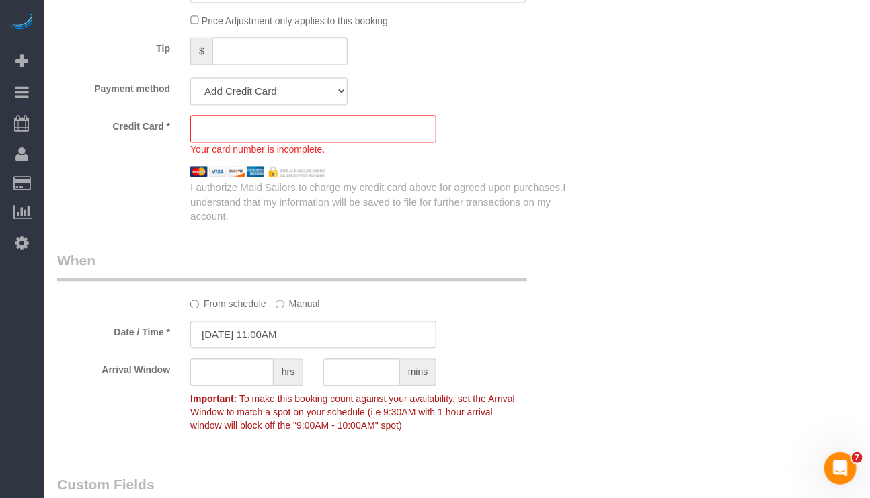
scroll to position [775, 0]
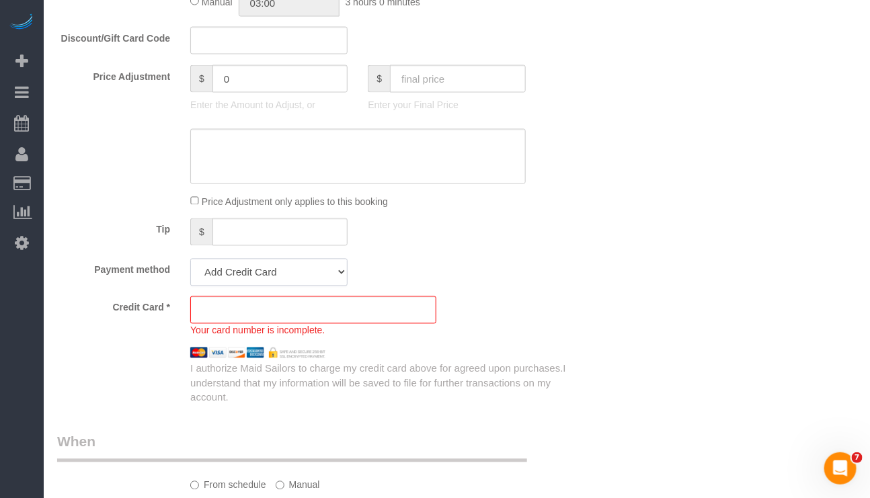
click at [331, 274] on select "Add Credit Card Cash Check Paypal" at bounding box center [268, 273] width 157 height 28
select select "string:paypal"
click at [190, 264] on select "Add Credit Card Cash Check Paypal" at bounding box center [268, 273] width 157 height 28
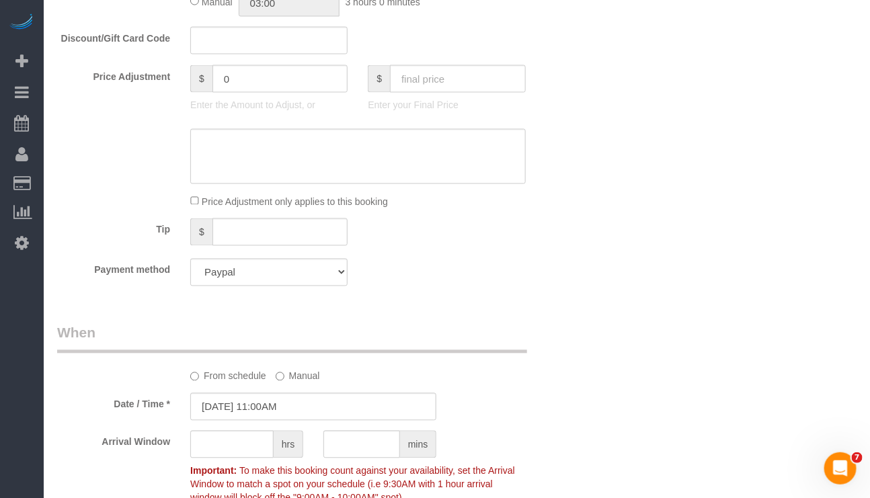
click at [557, 311] on div "Who Email skahanpf@aol.com Name * Sylvia Kahan new customer Where Address 1110 …" at bounding box center [313, 292] width 533 height 1938
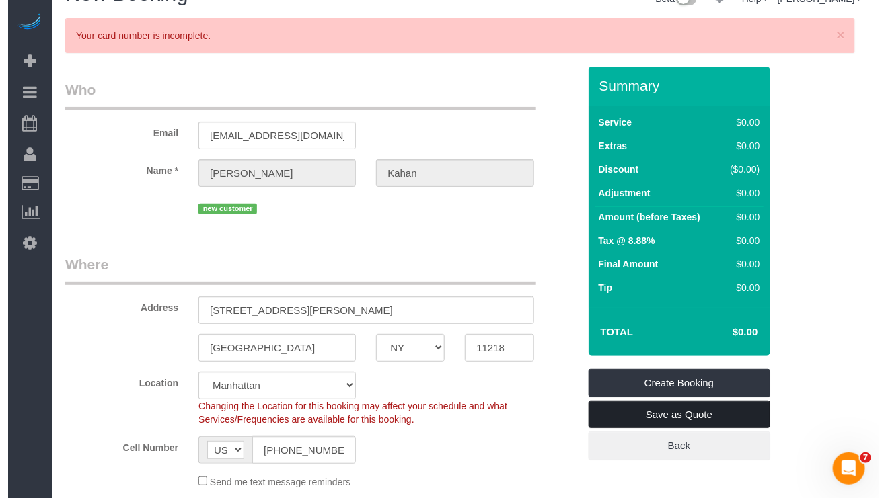
scroll to position [0, 0]
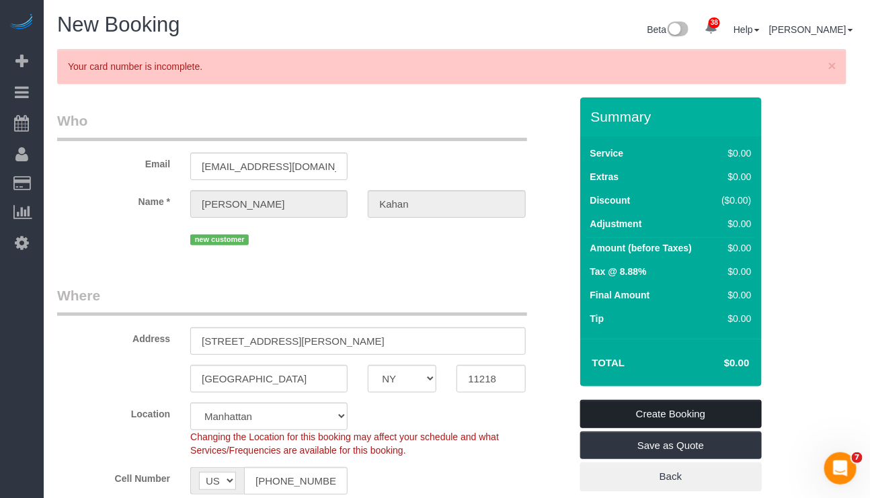
click at [644, 414] on link "Create Booking" at bounding box center [671, 414] width 182 height 28
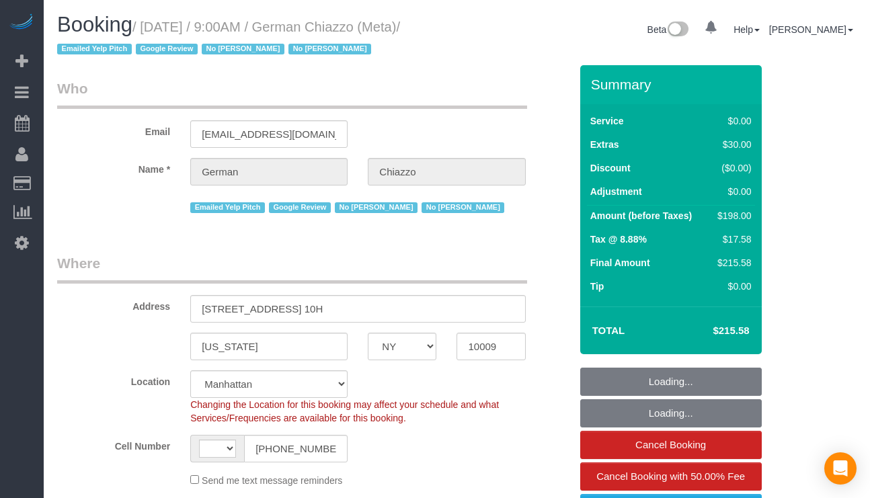
select select "NY"
select select "string:stripe-pm_1QEG7i4VGloSiKo7n9NBFfXQ"
select select "string:US"
select select "object:837"
select select "number:89"
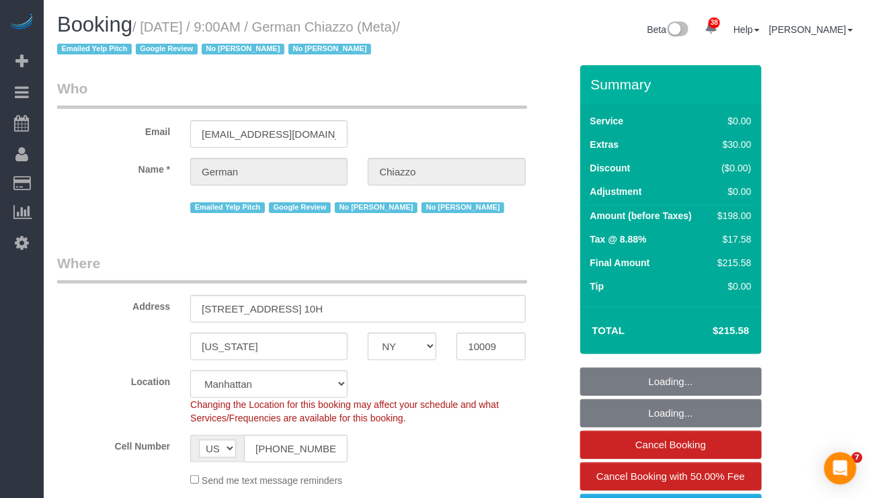
select select "number:90"
select select "number:15"
select select "number:5"
select select "object:1428"
select select "spot1"
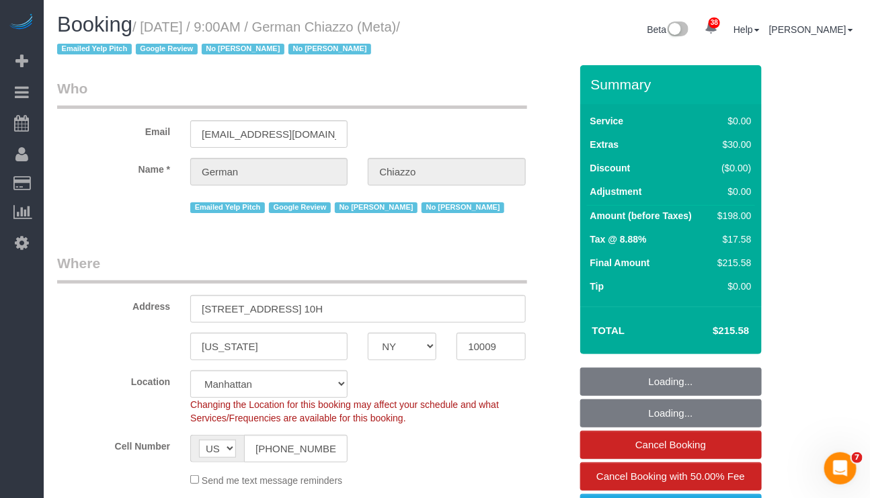
select select "2"
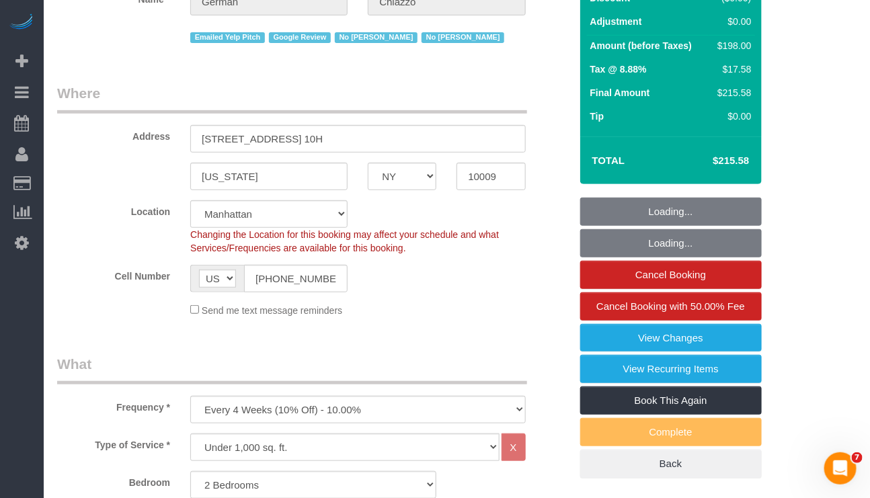
scroll to position [202, 0]
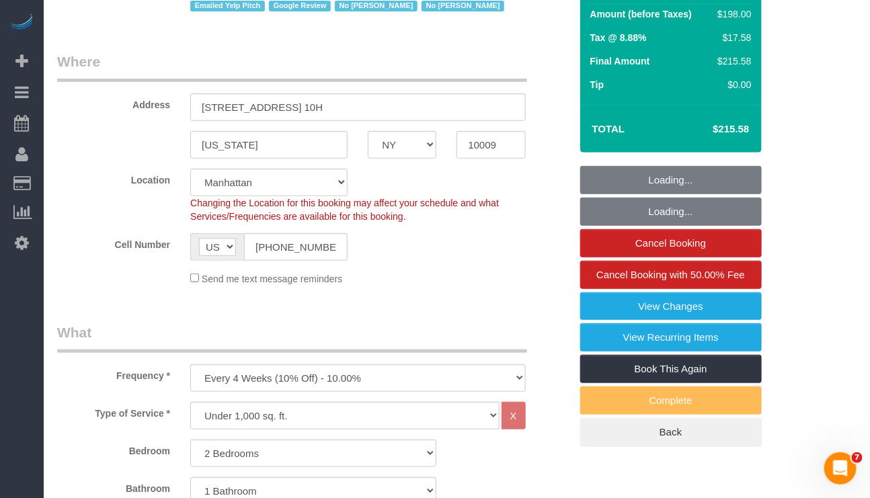
select select "2"
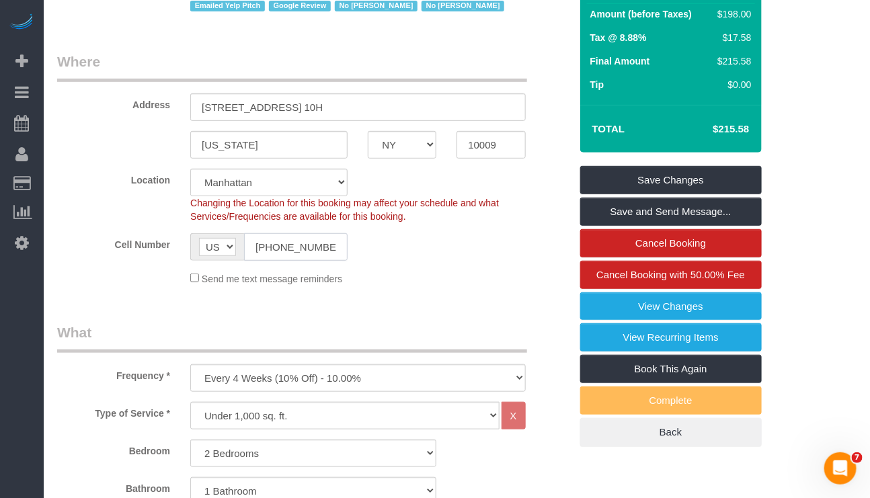
drag, startPoint x: 331, startPoint y: 245, endPoint x: 248, endPoint y: 246, distance: 82.7
click at [248, 246] on input "(650) 485-9506" at bounding box center [296, 247] width 104 height 28
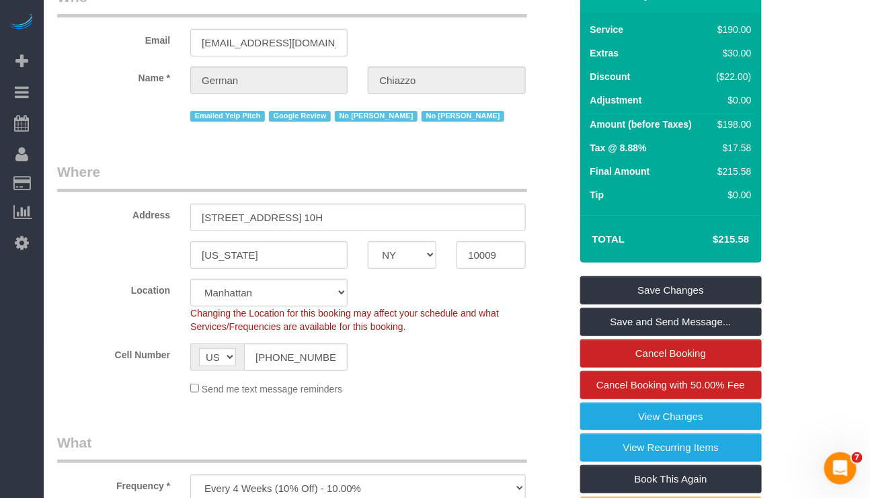
scroll to position [0, 0]
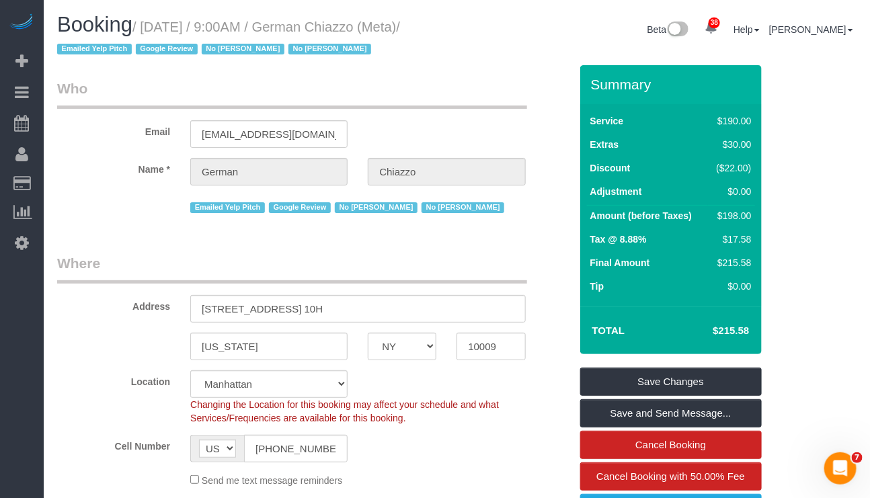
click at [426, 258] on legend "Where" at bounding box center [292, 268] width 470 height 30
drag, startPoint x: 319, startPoint y: 30, endPoint x: 473, endPoint y: 30, distance: 154.0
click at [473, 30] on div "Booking / October 11, 2025 / 9:00AM / German Chiazzo (Meta) / Emailed Yelp Pitc…" at bounding box center [457, 39] width 820 height 52
click at [463, 57] on div "Booking / October 11, 2025 / 9:00AM / German Chiazzo (Meta) / Emailed Yelp Pitc…" at bounding box center [457, 39] width 820 height 52
drag, startPoint x: 319, startPoint y: 24, endPoint x: 450, endPoint y: 24, distance: 131.1
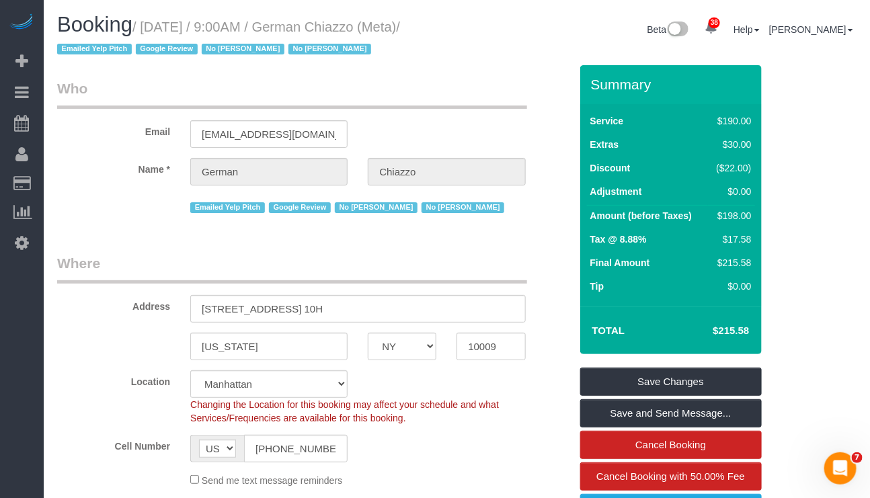
click at [450, 24] on div "Booking / October 11, 2025 / 9:00AM / German Chiazzo (Meta) / Emailed Yelp Pitc…" at bounding box center [252, 39] width 410 height 52
copy small "German Chiazzo"
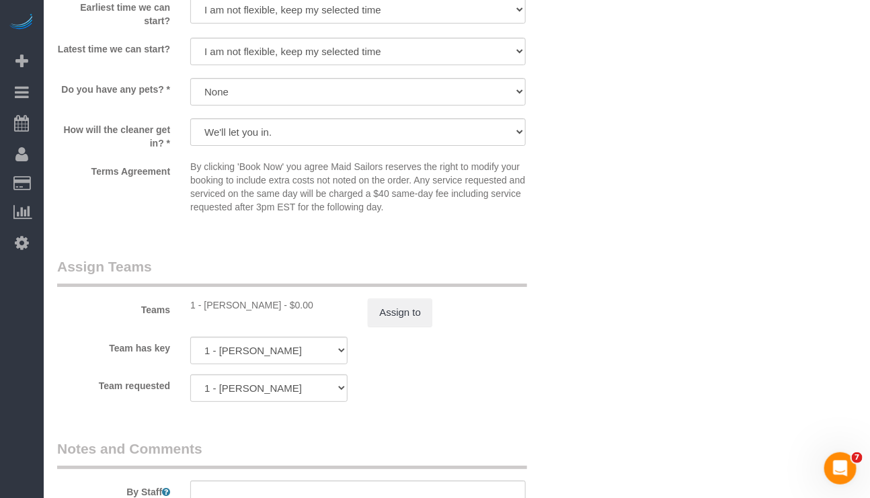
scroll to position [1614, 0]
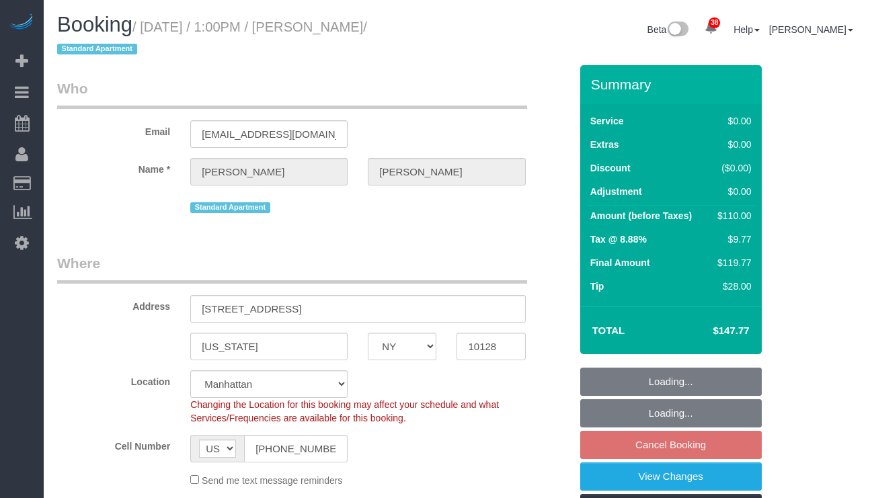
select select "NY"
select select "string:stripe-pm_1MZqqo4VGloSiKo75P6DRcfG"
select select "1"
select select "object:1092"
select select "spot4"
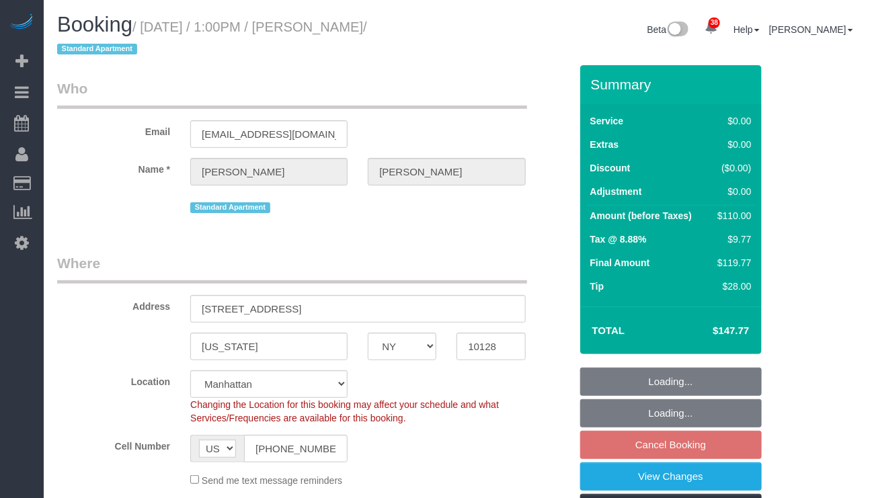
select select "number:56"
select select "number:74"
select select "number:15"
select select "number:6"
select select "1"
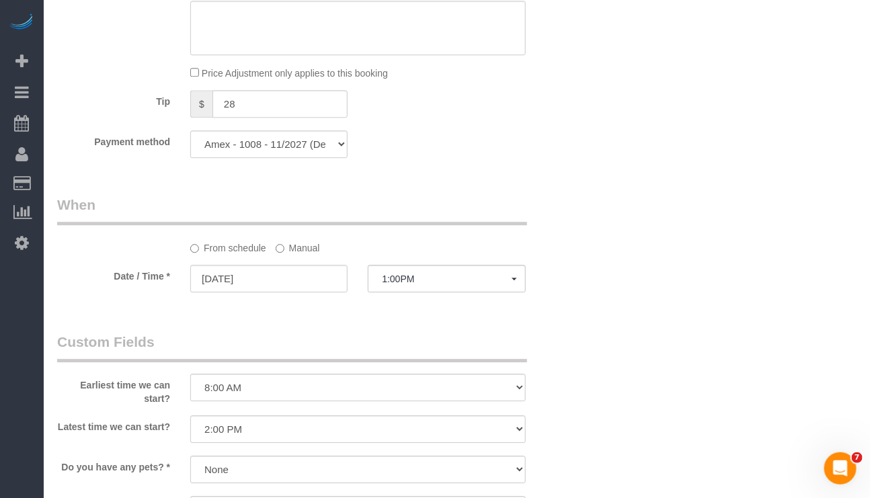
scroll to position [1210, 0]
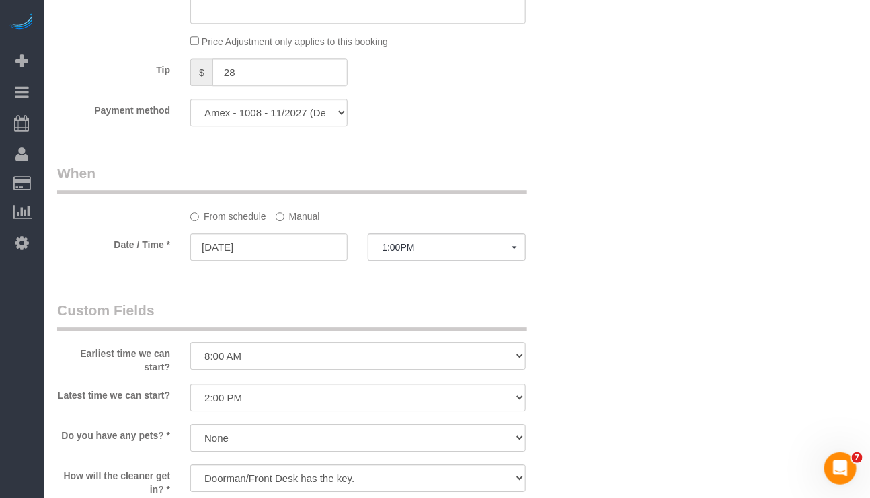
click at [299, 223] on label "Manual" at bounding box center [298, 214] width 44 height 18
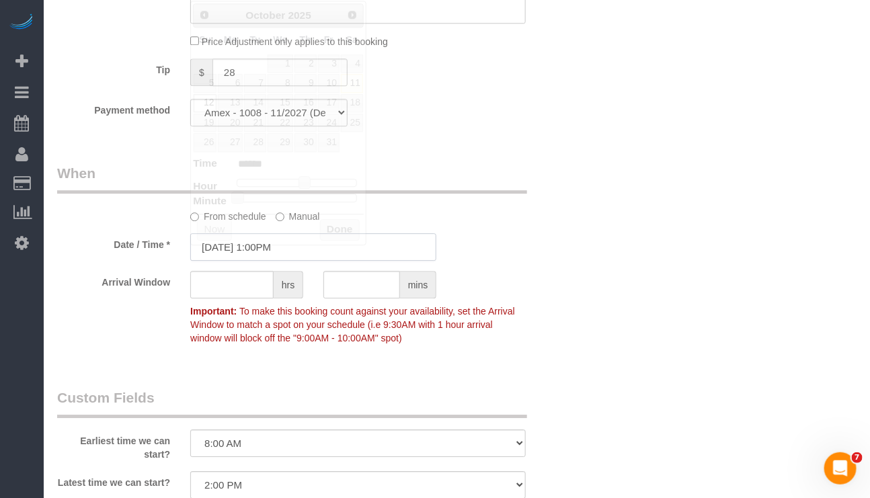
click at [281, 261] on input "10/12/2025 1:00PM" at bounding box center [313, 247] width 246 height 28
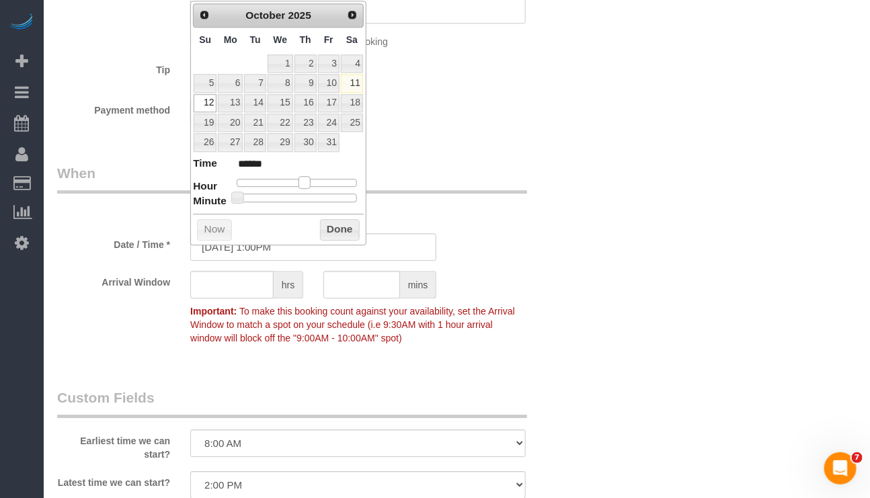
type input "10/12/2025 12:00PM"
type input "*******"
type input "10/12/2025 11:00AM"
type input "*******"
type input "10/12/2025 10:00AM"
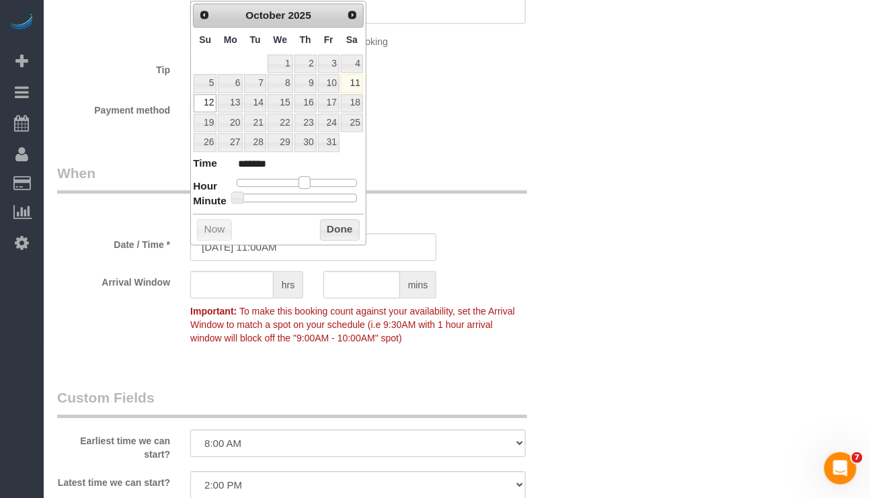
type input "*******"
drag, startPoint x: 303, startPoint y: 188, endPoint x: 290, endPoint y: 184, distance: 12.6
click at [290, 184] on span at bounding box center [289, 182] width 12 height 12
click at [329, 241] on button "Done" at bounding box center [340, 230] width 40 height 22
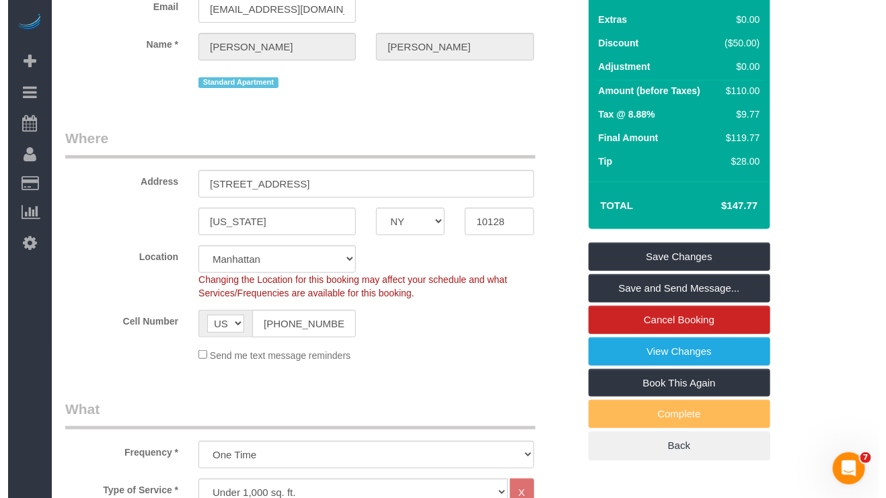
scroll to position [101, 0]
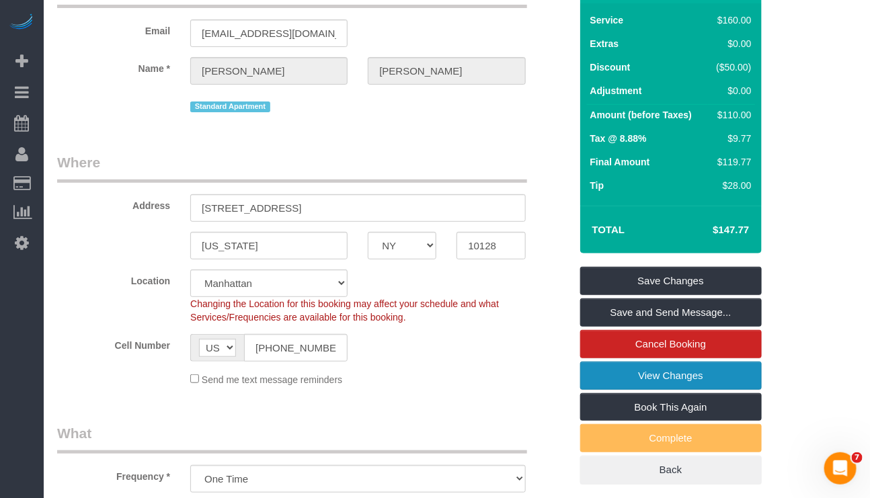
click at [662, 377] on link "View Changes" at bounding box center [671, 376] width 182 height 28
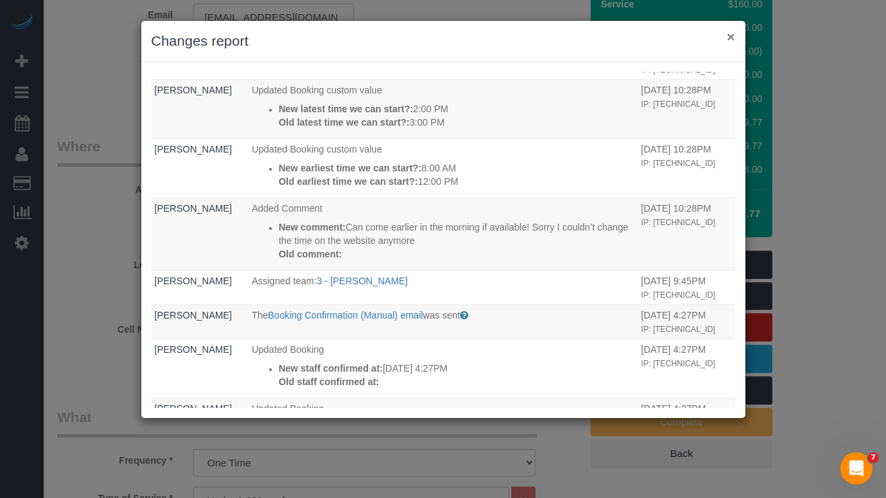
click at [729, 34] on button "×" at bounding box center [730, 37] width 8 height 14
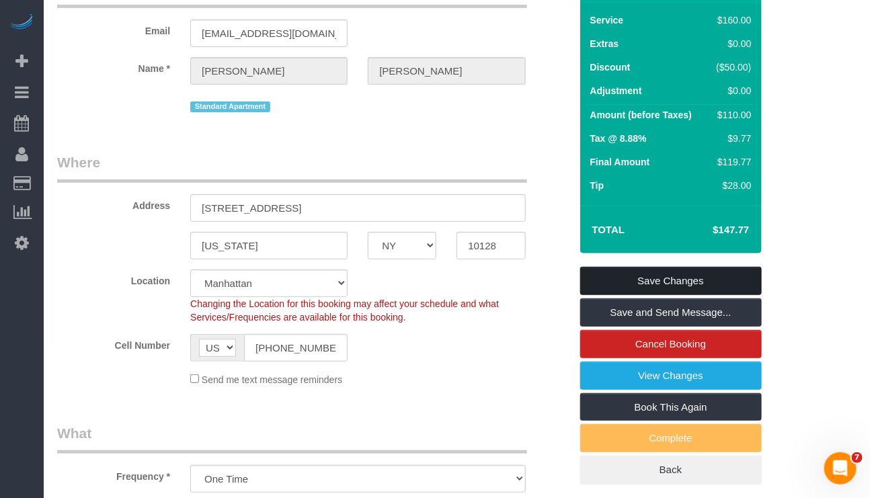
click at [652, 280] on link "Save Changes" at bounding box center [671, 281] width 182 height 28
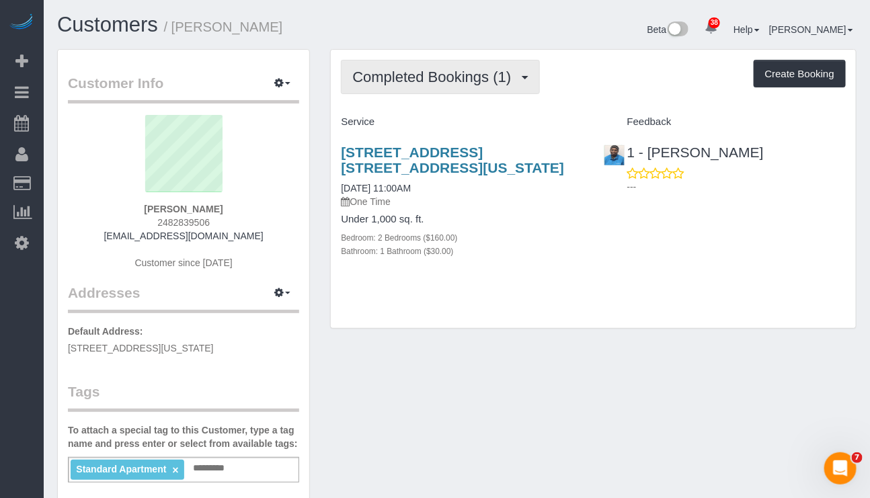
click at [457, 61] on button "Completed Bookings (1)" at bounding box center [440, 77] width 199 height 34
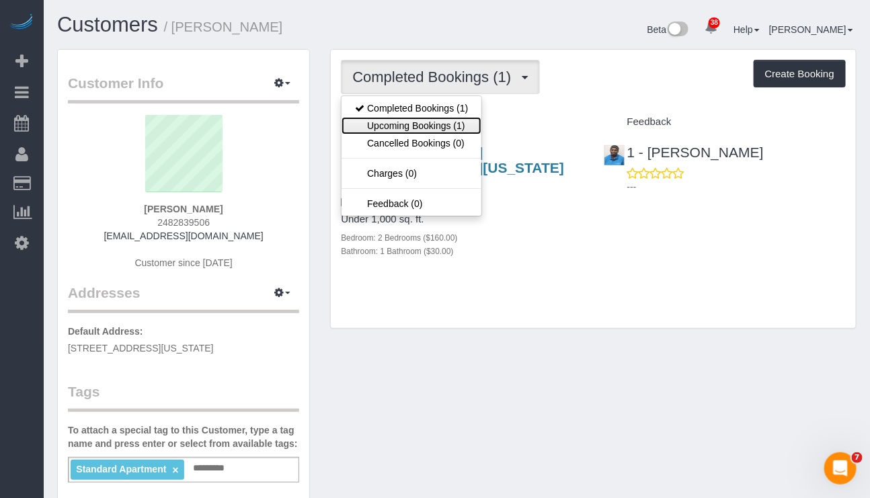
click at [438, 129] on link "Upcoming Bookings (1)" at bounding box center [412, 125] width 140 height 17
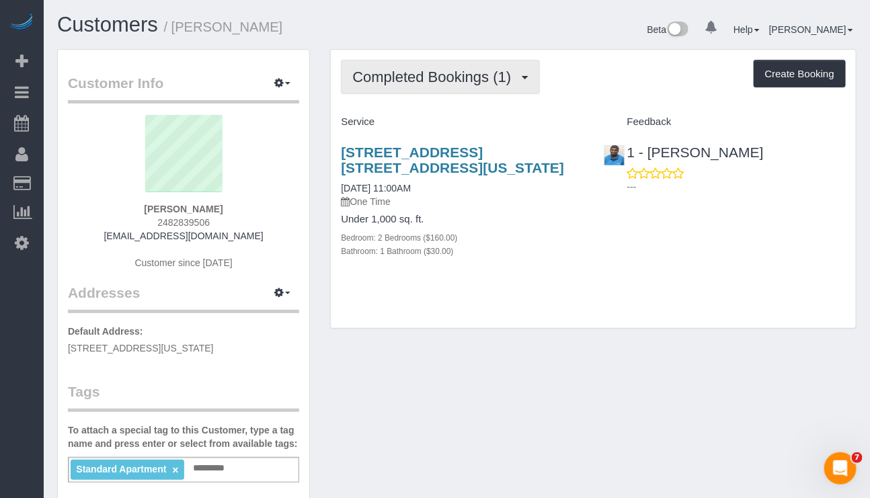
click at [444, 67] on button "Completed Bookings (1)" at bounding box center [440, 77] width 199 height 34
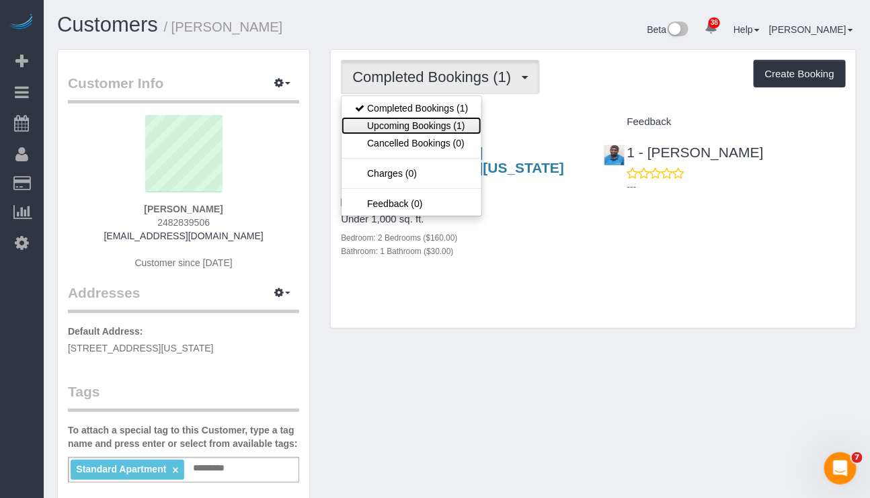
click at [416, 127] on link "Upcoming Bookings (1)" at bounding box center [412, 125] width 140 height 17
